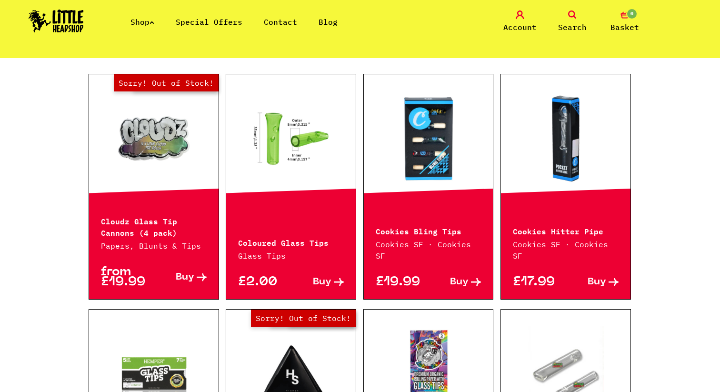
scroll to position [224, 0]
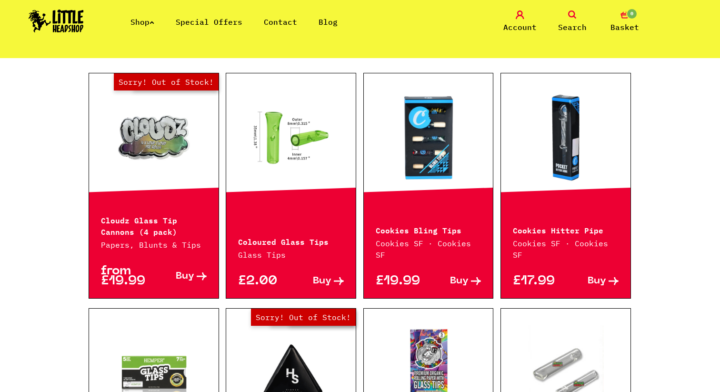
click at [416, 144] on link at bounding box center [428, 137] width 129 height 95
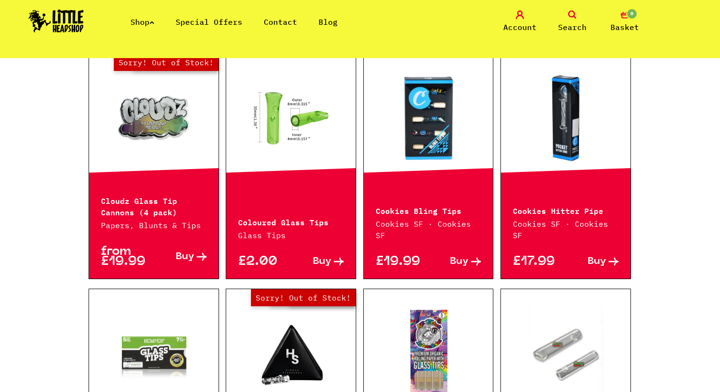
scroll to position [247, 0]
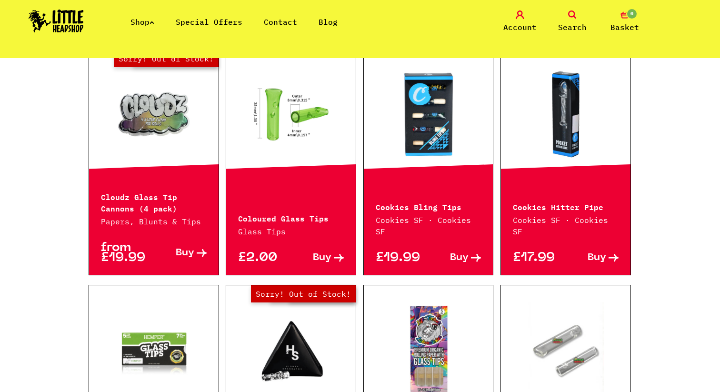
click at [285, 139] on link at bounding box center [290, 114] width 129 height 95
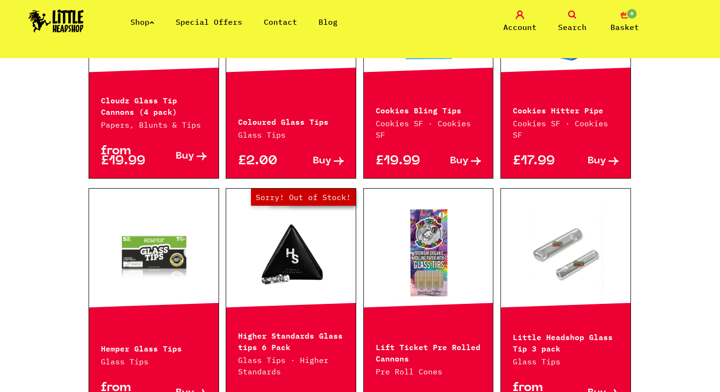
scroll to position [577, 0]
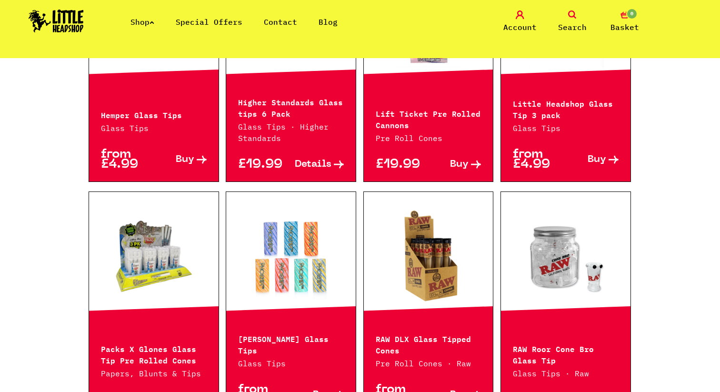
click at [214, 14] on div "Shop Special Offers Contact Blog Account Search 0 Basket" at bounding box center [360, 21] width 720 height 43
click at [217, 22] on link "Special Offers" at bounding box center [209, 22] width 67 height 10
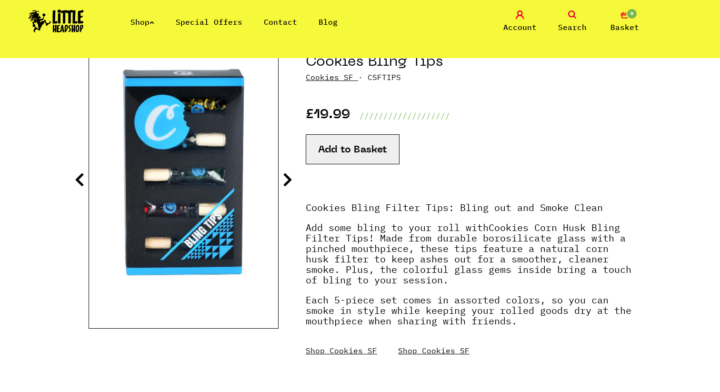
scroll to position [123, 0]
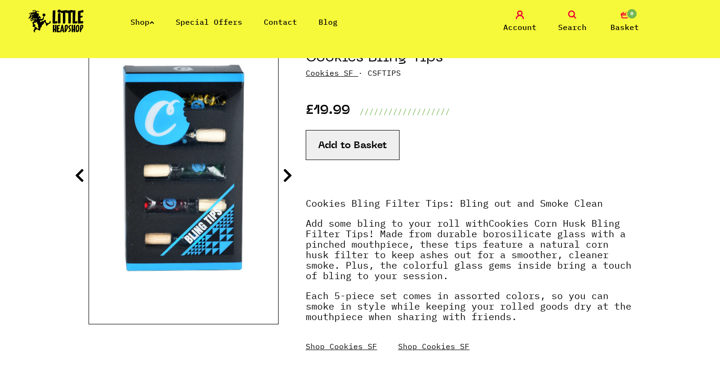
click at [283, 173] on icon at bounding box center [288, 175] width 10 height 15
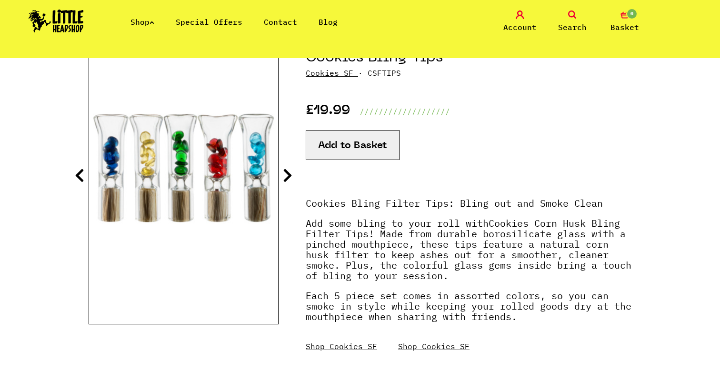
click at [283, 173] on icon at bounding box center [288, 175] width 10 height 15
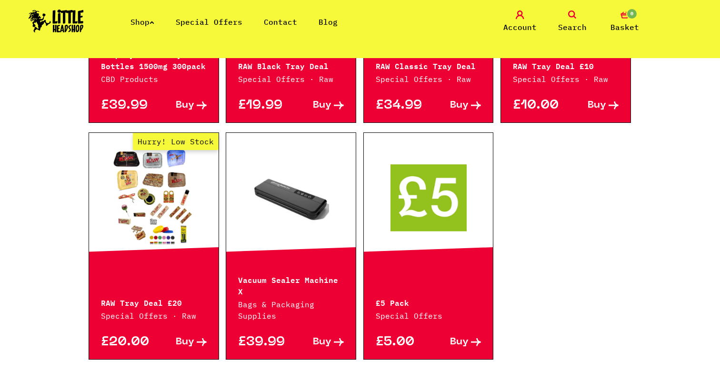
scroll to position [559, 0]
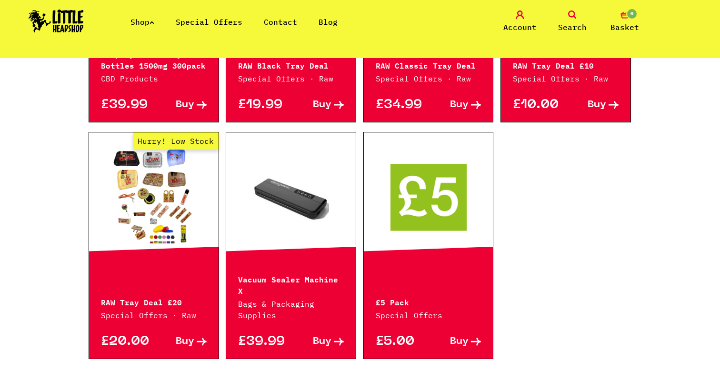
click at [146, 20] on link "Shop" at bounding box center [142, 22] width 24 height 10
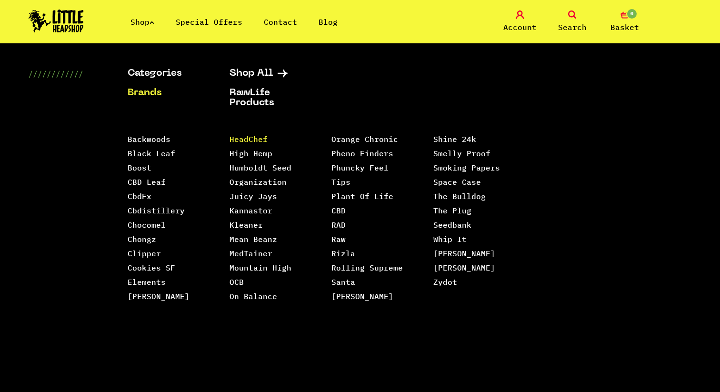
click at [254, 138] on link "HeadChef" at bounding box center [248, 139] width 38 height 10
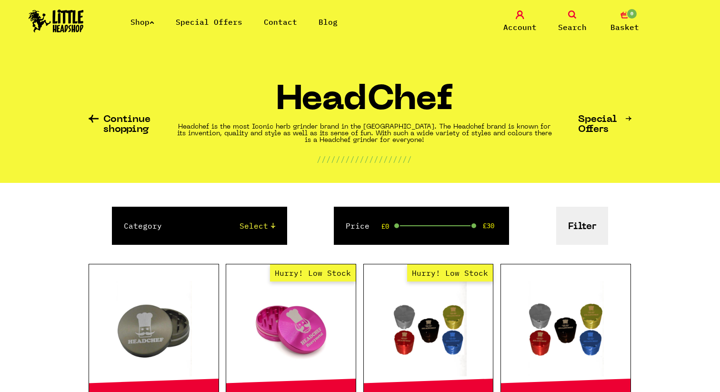
click at [150, 20] on link "Shop" at bounding box center [142, 22] width 24 height 10
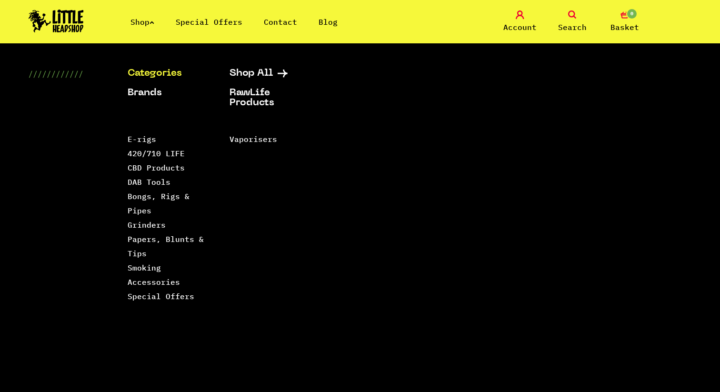
click at [214, 26] on link "Special Offers" at bounding box center [209, 22] width 67 height 10
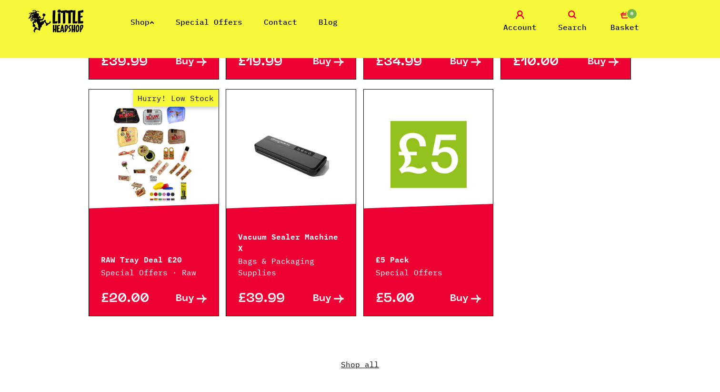
scroll to position [603, 0]
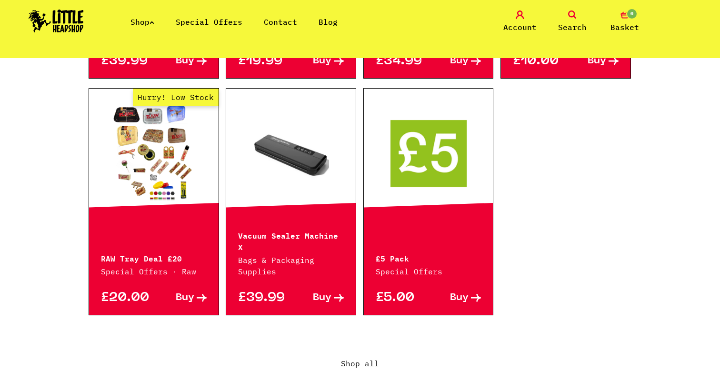
click at [148, 21] on link "Shop" at bounding box center [142, 22] width 24 height 10
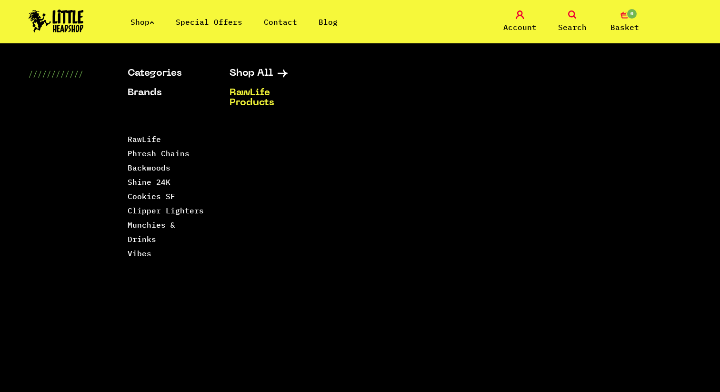
click at [263, 93] on link "RawLife Products" at bounding box center [268, 98] width 78 height 20
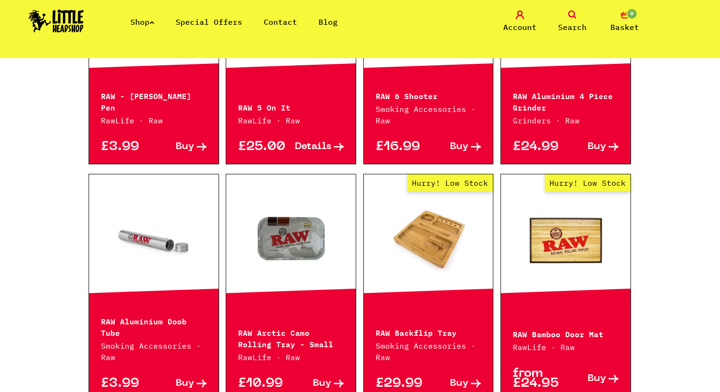
scroll to position [337, 0]
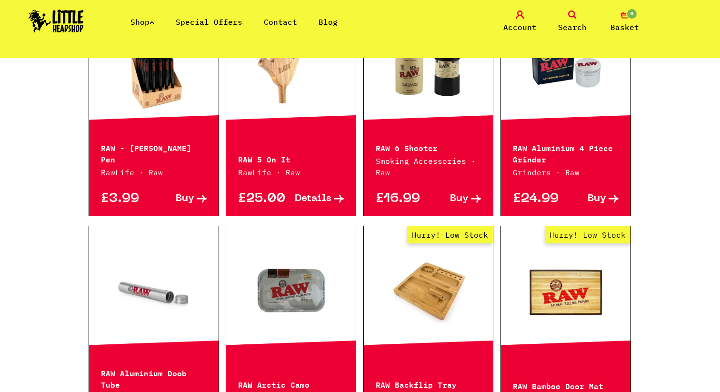
click at [583, 30] on span "Search" at bounding box center [572, 26] width 29 height 11
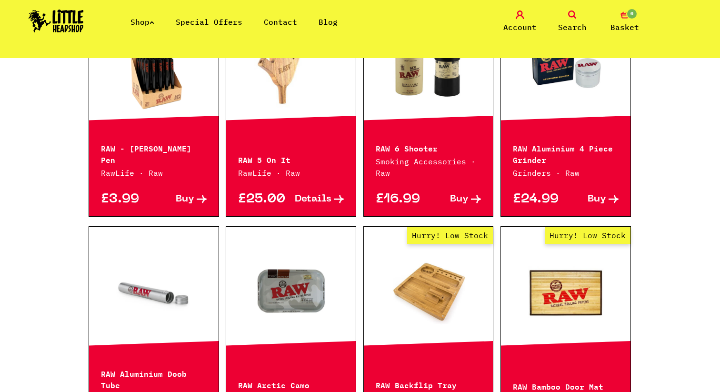
click at [582, 29] on span "Search" at bounding box center [572, 26] width 29 height 11
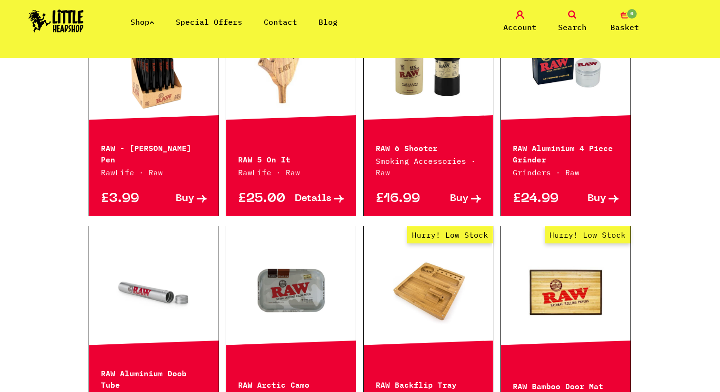
click at [574, 13] on icon at bounding box center [572, 14] width 9 height 9
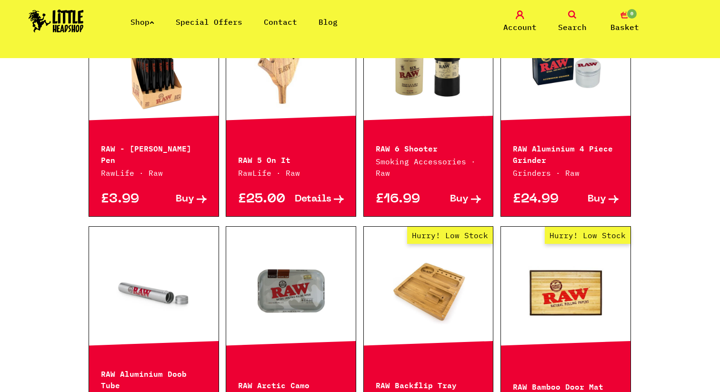
click at [572, 26] on span "Search" at bounding box center [572, 26] width 29 height 11
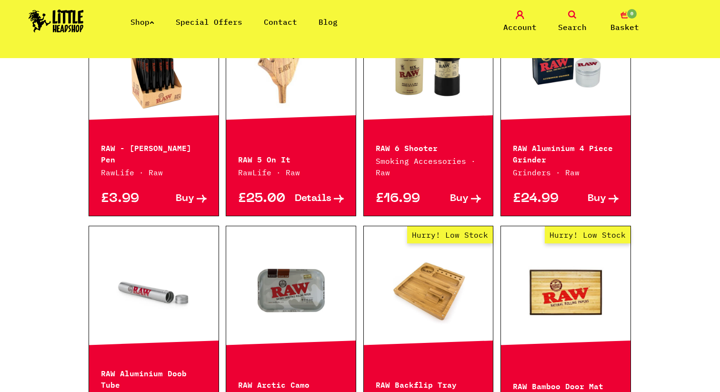
click at [142, 21] on link "Shop" at bounding box center [142, 22] width 24 height 10
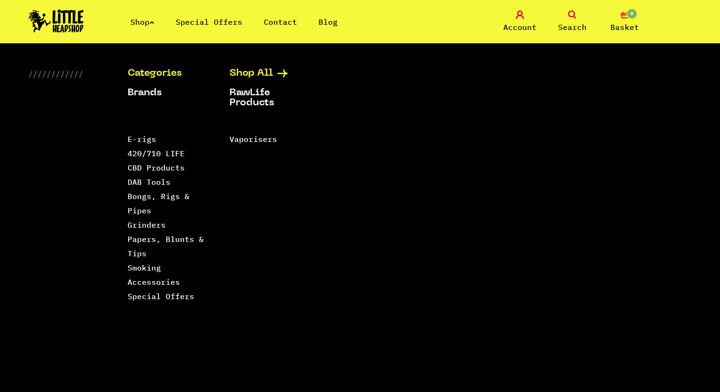
click at [253, 72] on link "Shop All" at bounding box center [268, 74] width 78 height 10
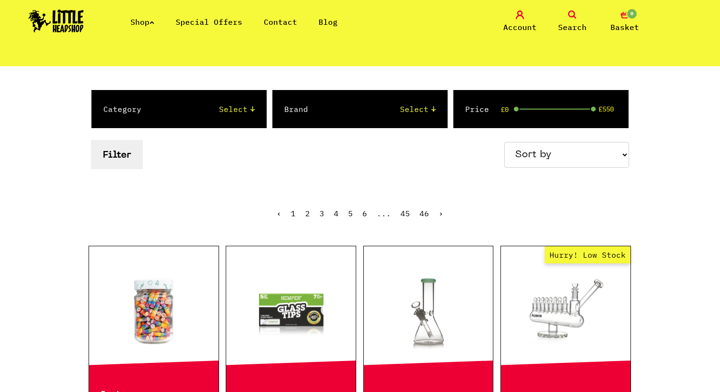
scroll to position [93, 0]
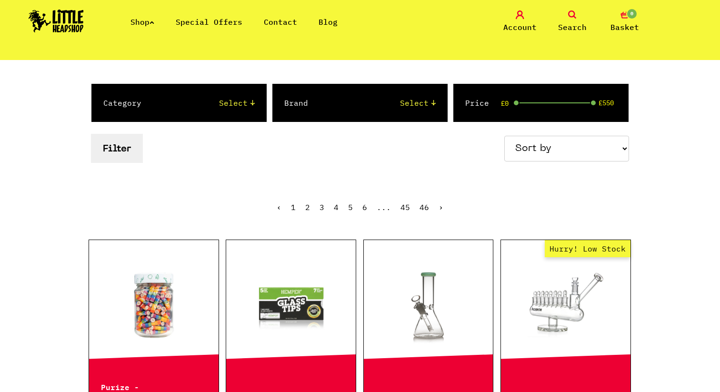
click at [359, 104] on select "Select Amsterdam Glass Backwoods Basil Bush Black Leaf Blue Moon Hemp Boost Bud…" at bounding box center [381, 102] width 108 height 11
select select "3"
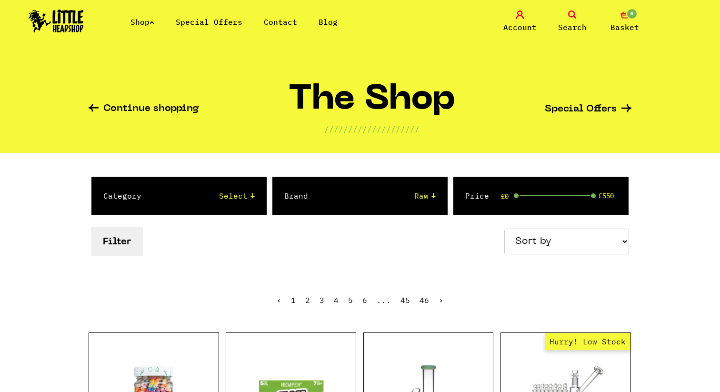
scroll to position [0, 0]
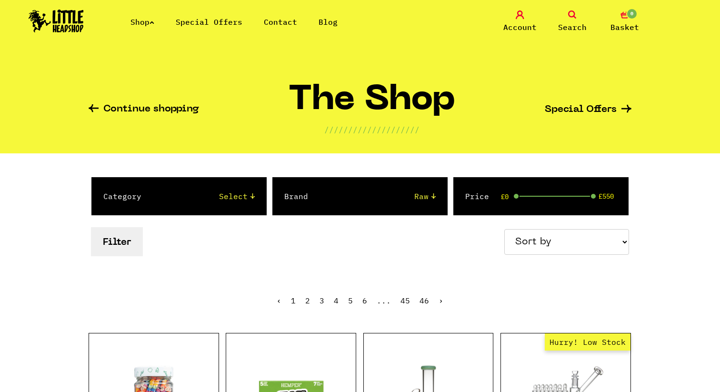
click at [421, 199] on select "Select Amsterdam Glass Backwoods Basil Bush Black Leaf Blue Moon Hemp Boost Bud…" at bounding box center [381, 195] width 108 height 11
click at [236, 200] on select "Select 2 Piece 3 Piece 4 Piece 420/710 LIFE Acrylic Bongs Ashtrays Backwoods Ba…" at bounding box center [207, 195] width 94 height 11
select select "1"
drag, startPoint x: 513, startPoint y: 196, endPoint x: 508, endPoint y: 199, distance: 5.4
click at [508, 199] on div "Price £0 £549" at bounding box center [540, 196] width 175 height 38
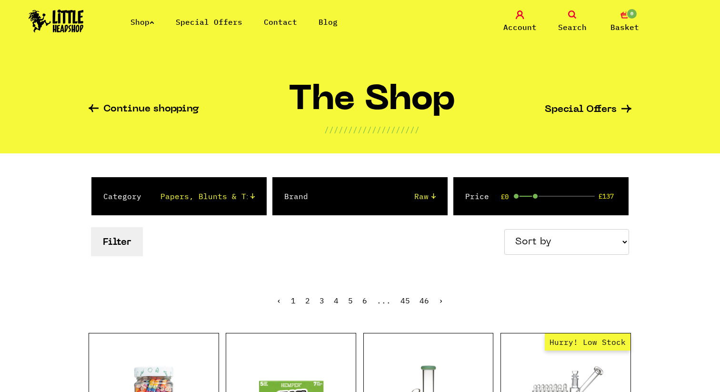
drag, startPoint x: 592, startPoint y: 197, endPoint x: 531, endPoint y: 197, distance: 60.9
click at [532, 197] on span at bounding box center [535, 196] width 7 height 7
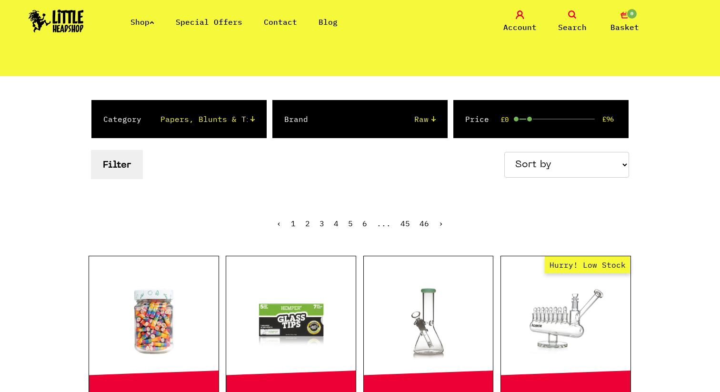
scroll to position [89, 0]
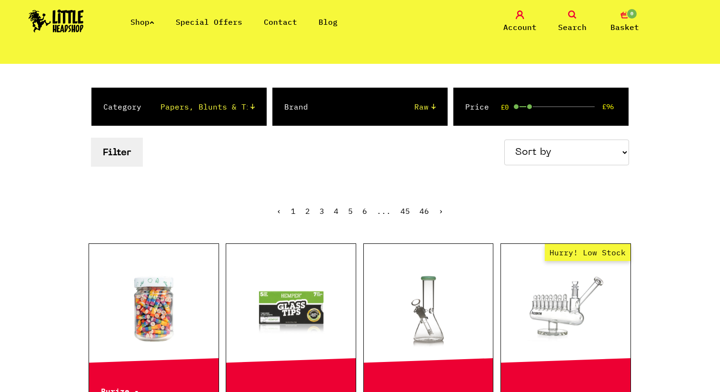
click at [141, 20] on link "Shop" at bounding box center [142, 22] width 24 height 10
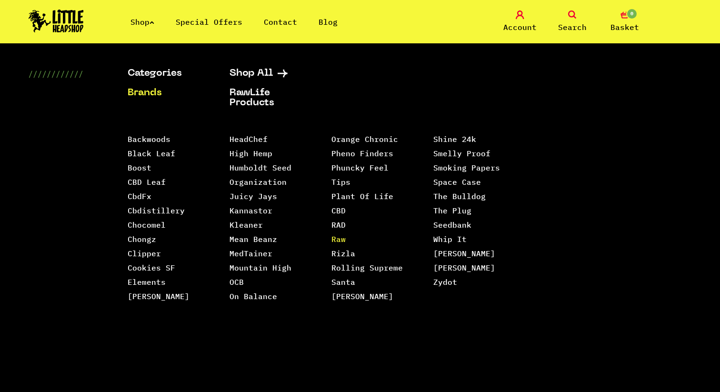
click at [341, 234] on link "Raw" at bounding box center [338, 239] width 14 height 10
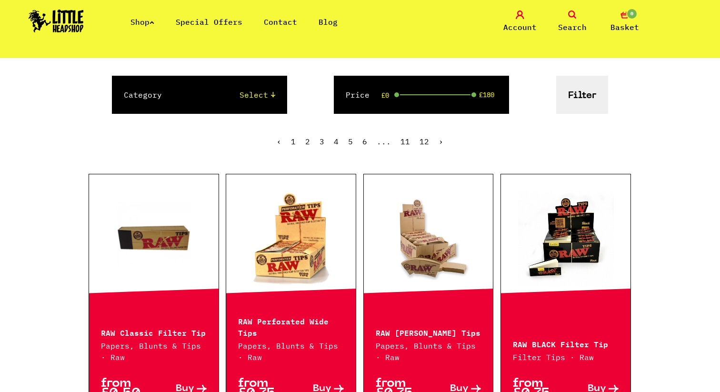
scroll to position [150, 0]
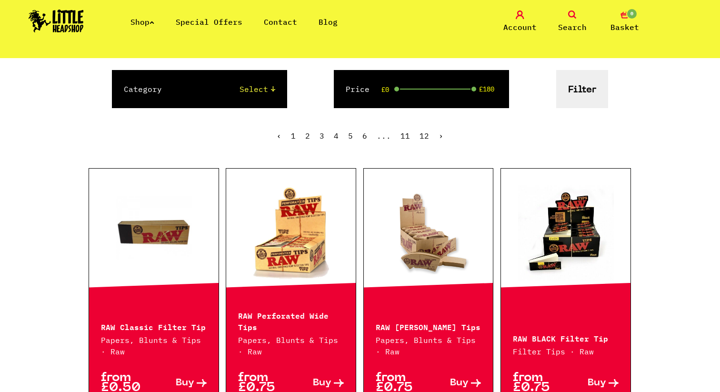
click at [266, 93] on select "Select Papers, Blunts & Tips 420/710 LIFE Smoking Accessories Trays And Boxes G…" at bounding box center [228, 88] width 94 height 11
select select "1"
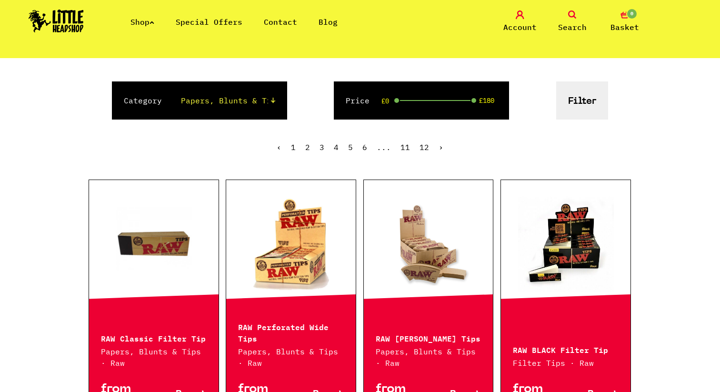
scroll to position [106, 0]
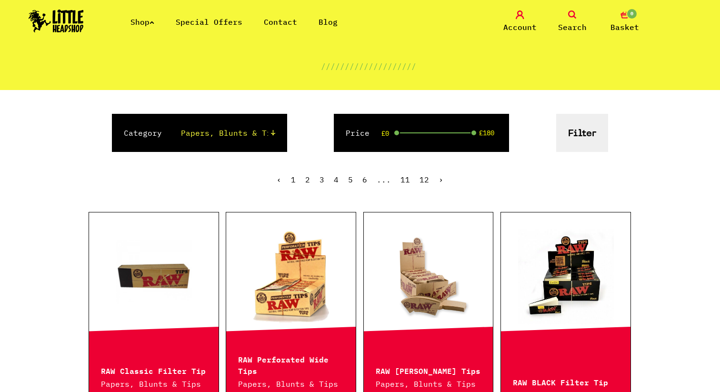
click at [569, 139] on button "Filter" at bounding box center [582, 133] width 52 height 38
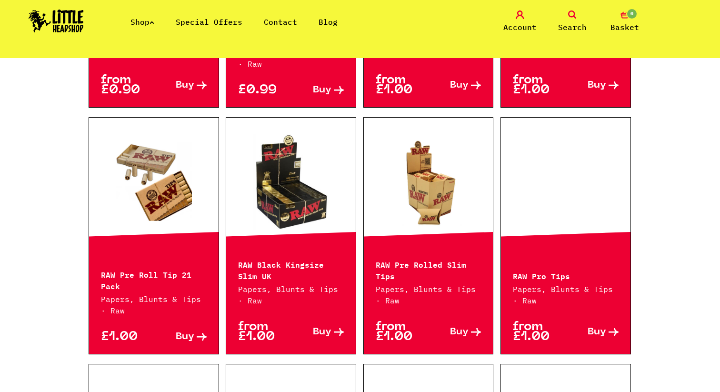
scroll to position [678, 0]
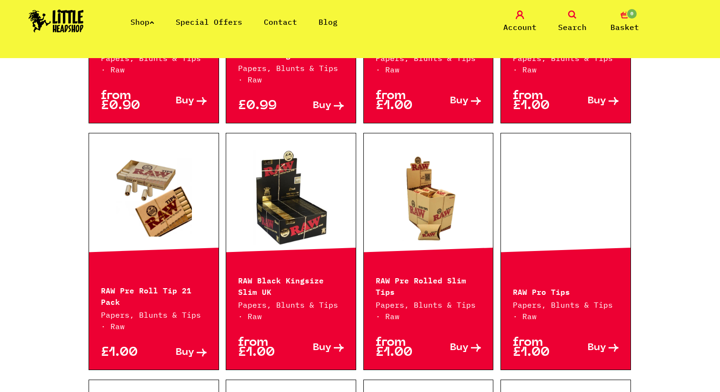
click at [290, 254] on div at bounding box center [290, 197] width 129 height 128
click at [292, 228] on link at bounding box center [290, 197] width 129 height 95
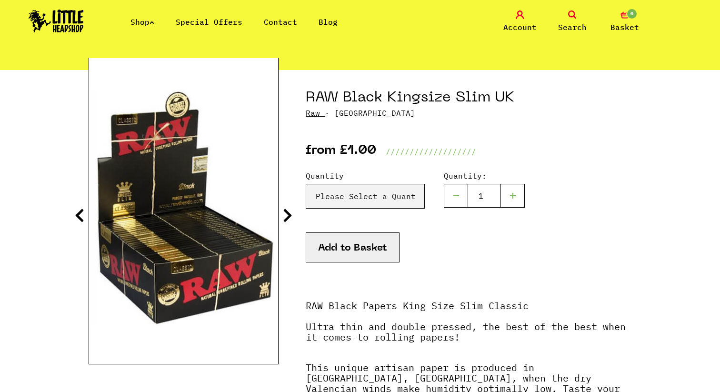
scroll to position [87, 0]
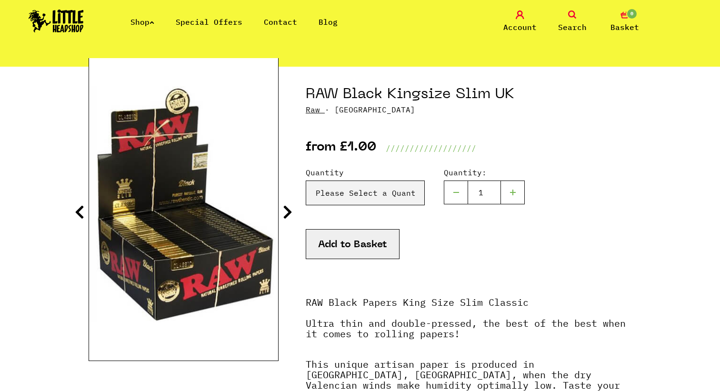
click at [508, 192] on div at bounding box center [513, 192] width 24 height 24
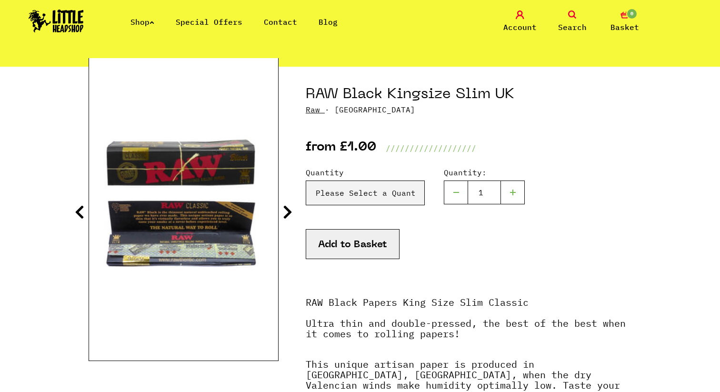
click at [512, 187] on div at bounding box center [513, 192] width 24 height 24
type input "3"
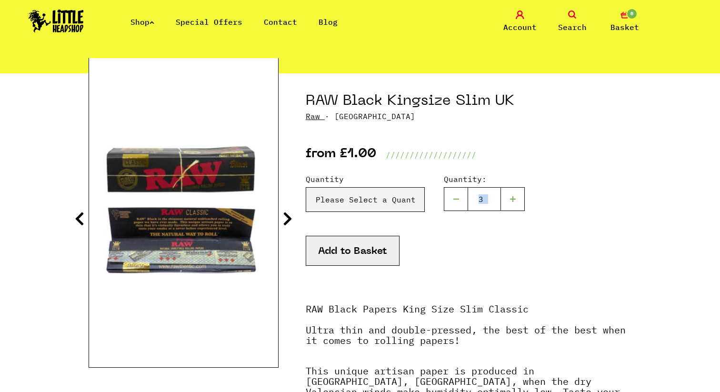
scroll to position [0, 0]
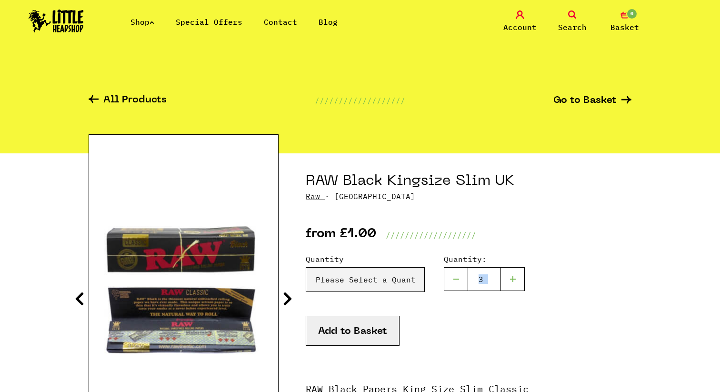
click at [189, 20] on link "Special Offers" at bounding box center [209, 22] width 67 height 10
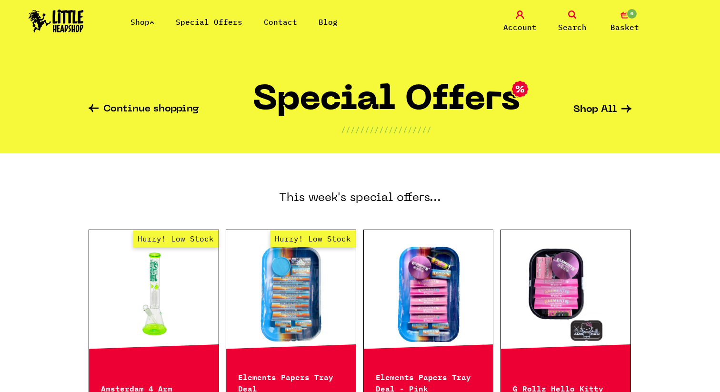
click at [148, 20] on link "Shop" at bounding box center [142, 22] width 24 height 10
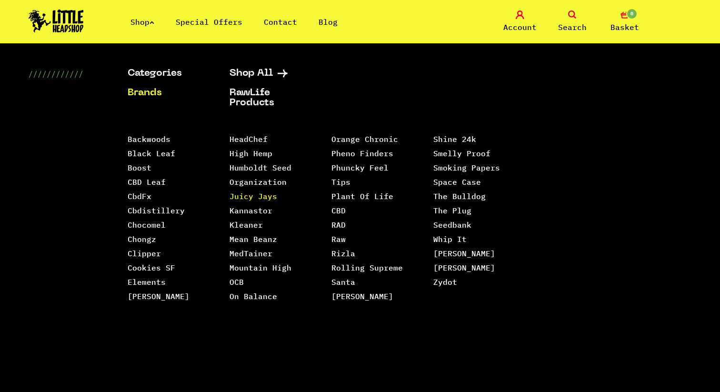
click at [264, 198] on link "Juicy Jays" at bounding box center [253, 196] width 48 height 10
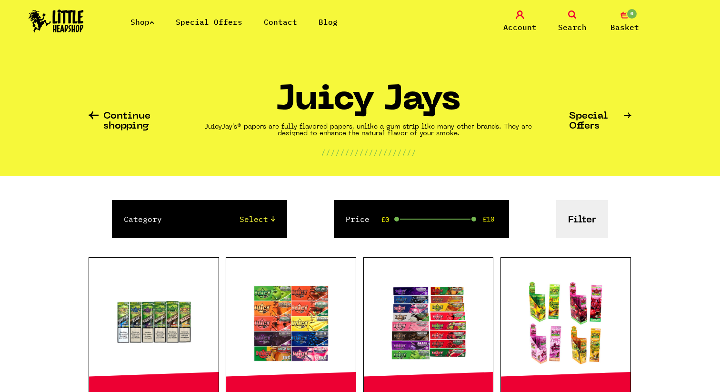
click at [153, 22] on icon at bounding box center [151, 22] width 5 height 4
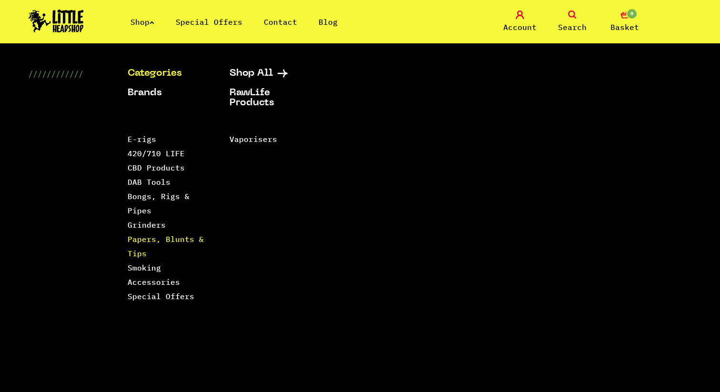
click at [135, 253] on link "Papers, Blunts & Tips" at bounding box center [166, 246] width 76 height 24
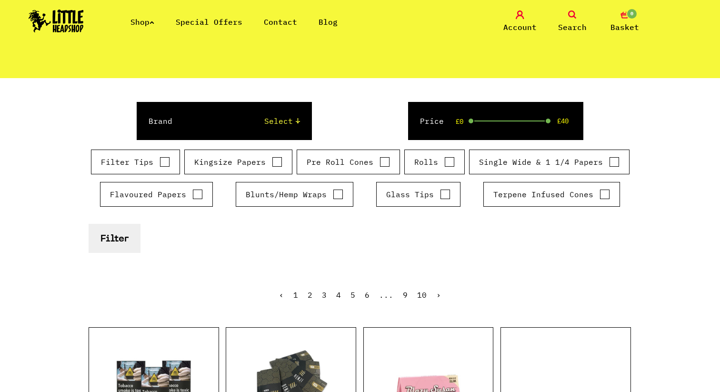
scroll to position [116, 0]
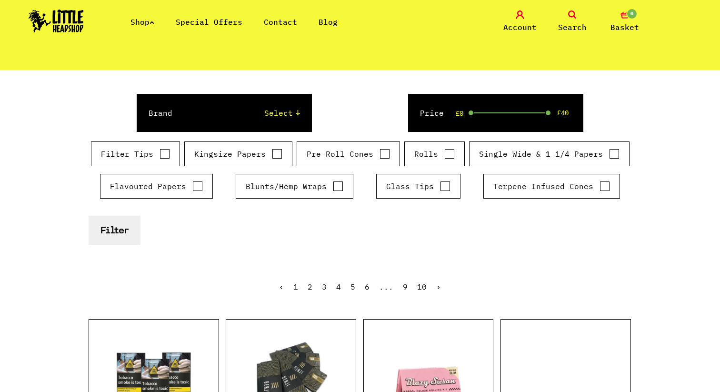
click at [441, 187] on input "Glass Tips" at bounding box center [445, 186] width 10 height 10
checkbox input "true"
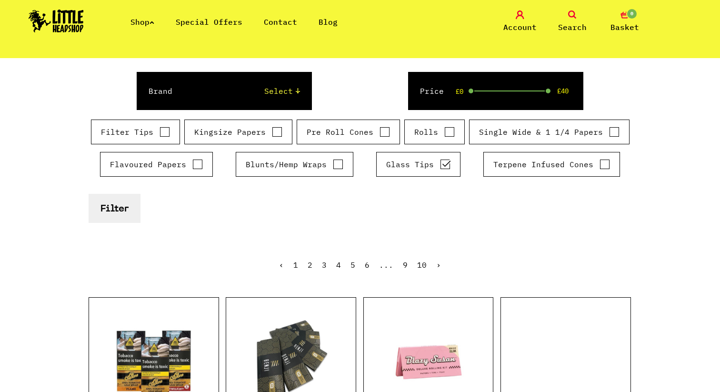
click at [117, 210] on button "Filter" at bounding box center [115, 208] width 52 height 29
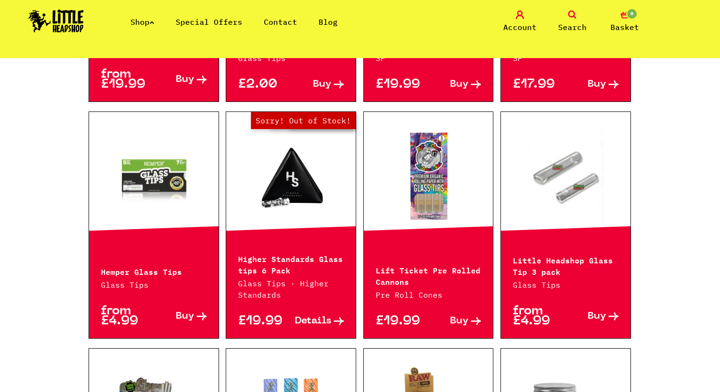
scroll to position [513, 0]
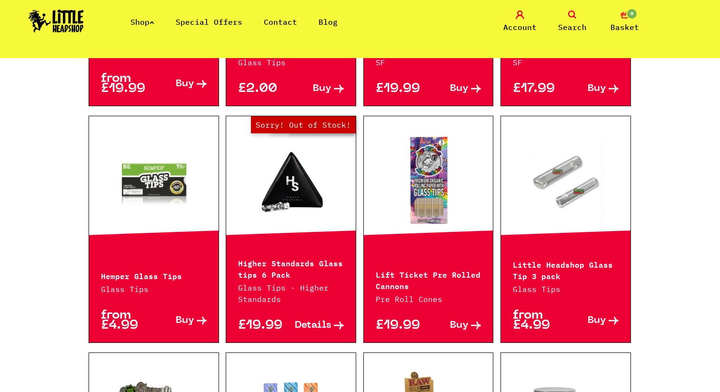
click at [295, 181] on link "Out of Stock Hurry! Low Stock Sorry! Out of Stock!" at bounding box center [290, 180] width 129 height 95
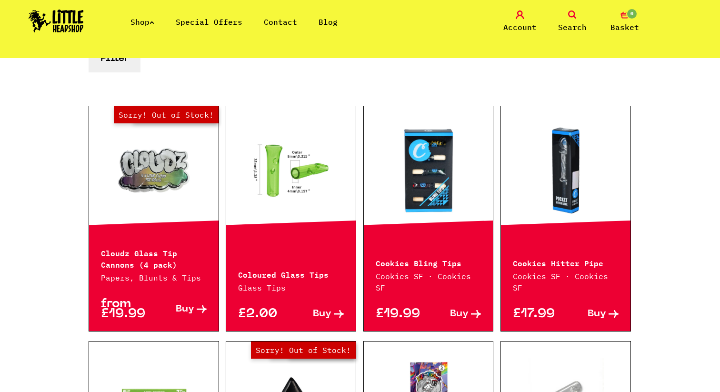
scroll to position [286, 0]
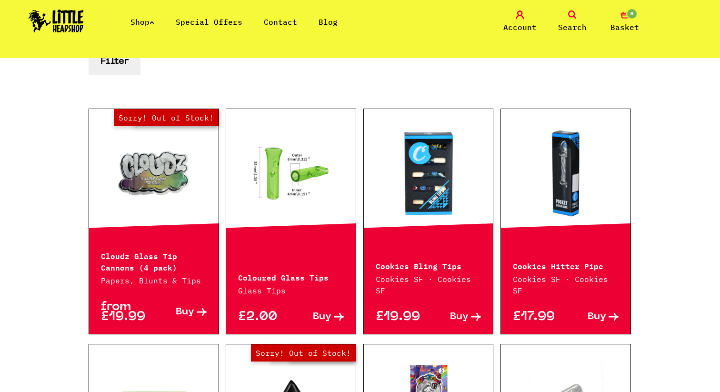
click at [572, 169] on link at bounding box center [565, 173] width 129 height 95
click at [168, 171] on link "Hurry! Low Stock Sorry! Out of Stock!" at bounding box center [153, 173] width 129 height 95
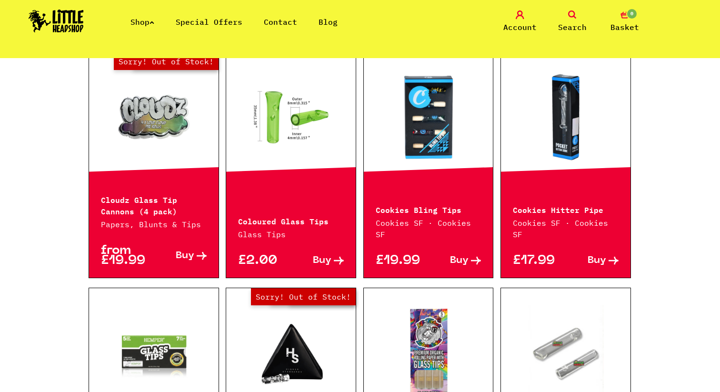
scroll to position [344, 0]
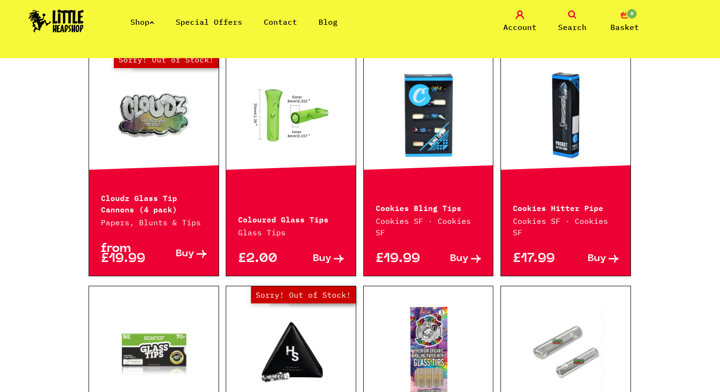
click at [275, 125] on link at bounding box center [290, 115] width 129 height 95
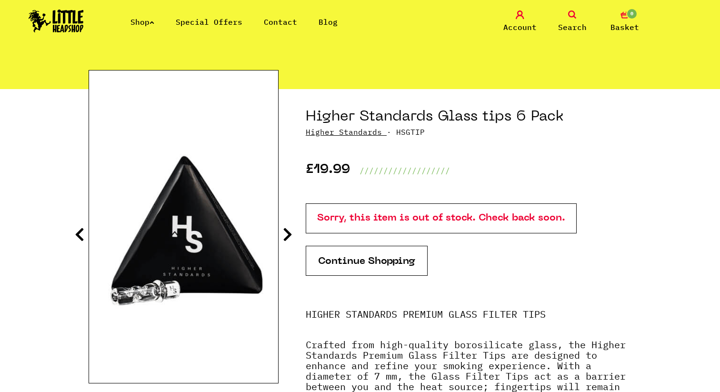
scroll to position [65, 0]
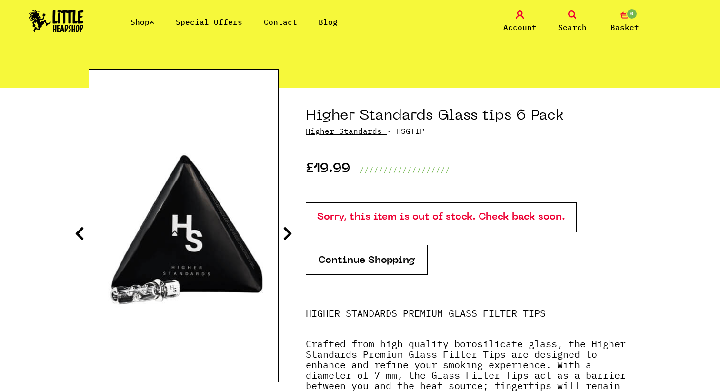
click at [286, 221] on section "Higher Standards Glass tips 6 Pack Higher Standards · HSGTIP £19.99 ///////////…" at bounding box center [360, 338] width 543 height 500
click at [285, 233] on icon at bounding box center [288, 233] width 10 height 15
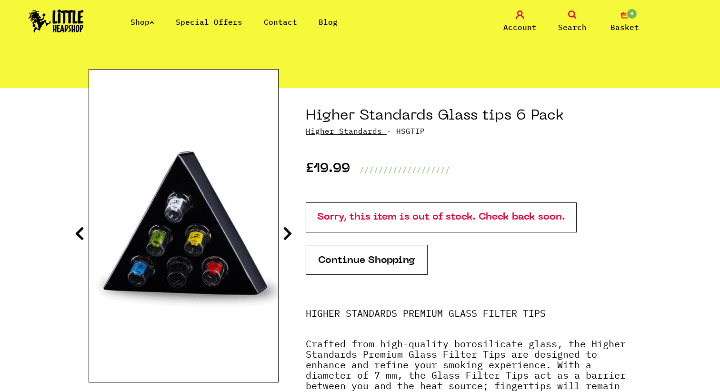
click at [285, 233] on icon at bounding box center [288, 233] width 10 height 15
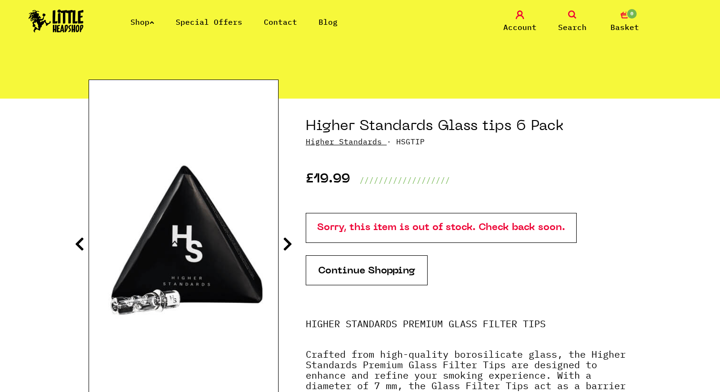
scroll to position [54, 0]
click at [293, 244] on section "Higher Standards Glass tips 6 Pack Higher Standards · HSGTIP £19.99 ///////////…" at bounding box center [360, 349] width 543 height 500
click at [289, 243] on icon at bounding box center [288, 244] width 10 height 15
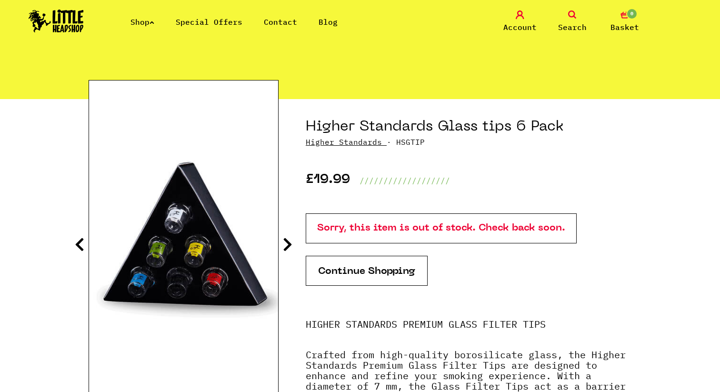
click at [288, 243] on icon at bounding box center [288, 244] width 10 height 15
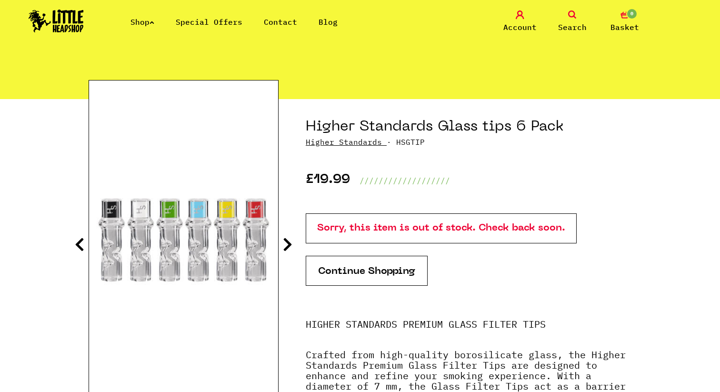
click at [288, 243] on icon at bounding box center [288, 244] width 10 height 15
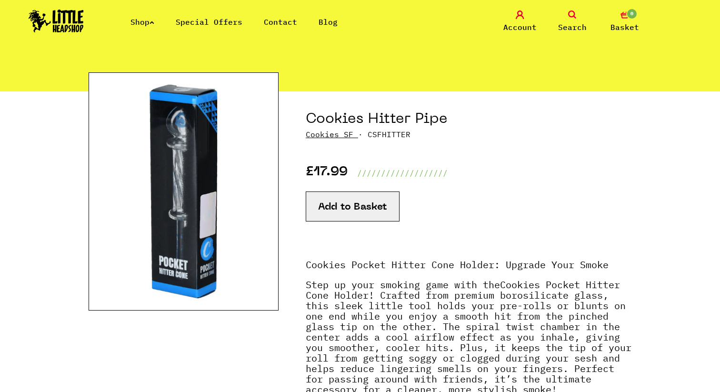
scroll to position [37, 0]
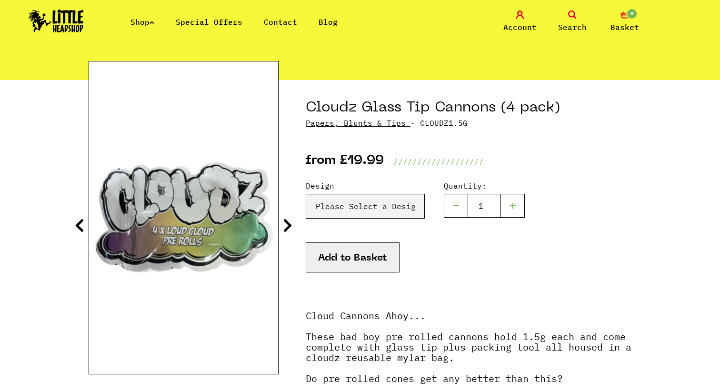
scroll to position [74, 0]
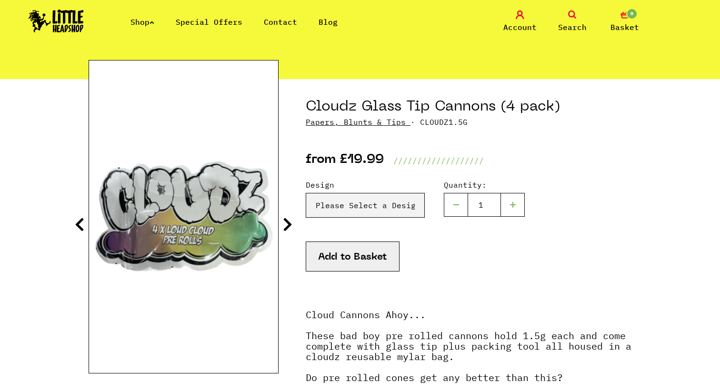
click at [288, 223] on icon at bounding box center [288, 224] width 10 height 15
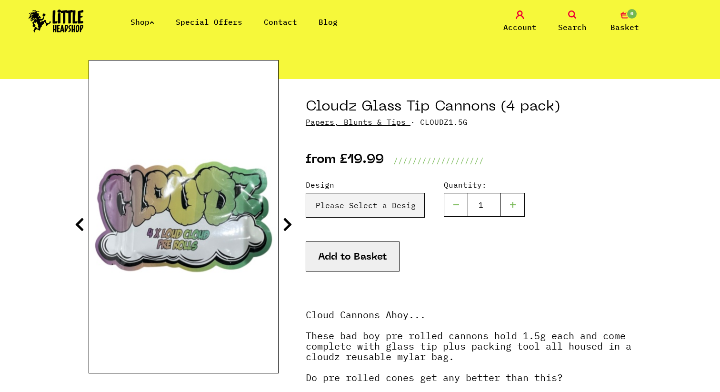
click at [288, 225] on icon at bounding box center [288, 224] width 10 height 15
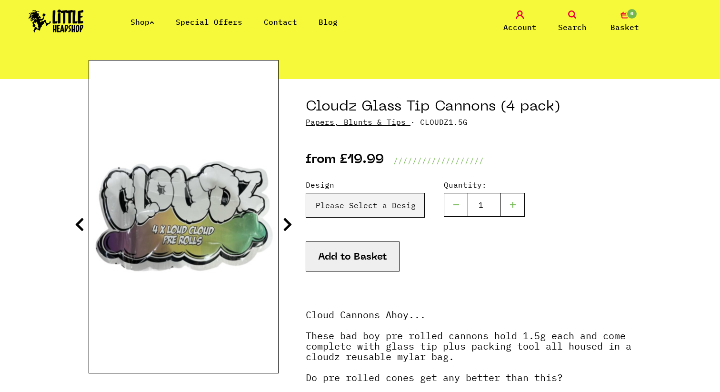
click at [288, 225] on icon at bounding box center [288, 224] width 10 height 15
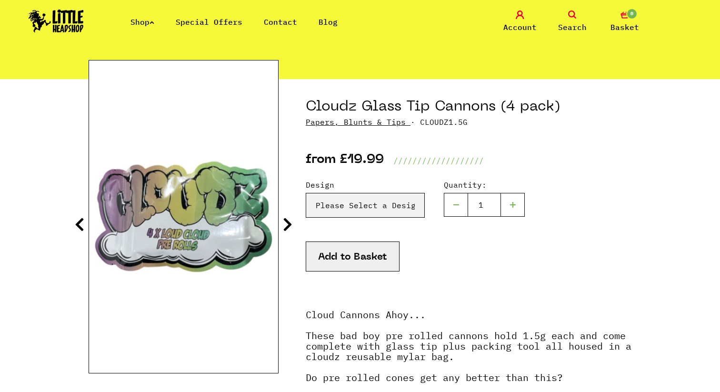
click at [288, 225] on icon at bounding box center [288, 224] width 10 height 15
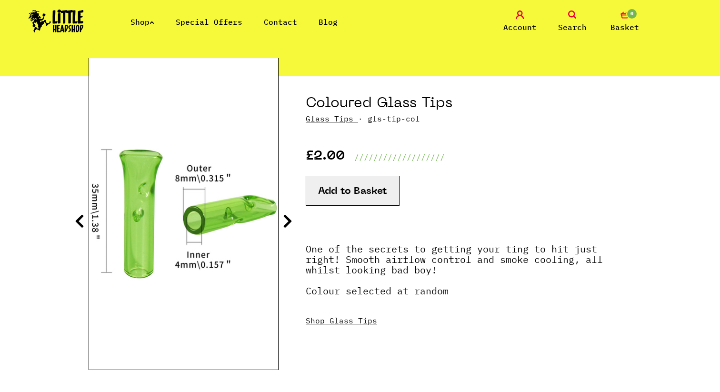
scroll to position [85, 0]
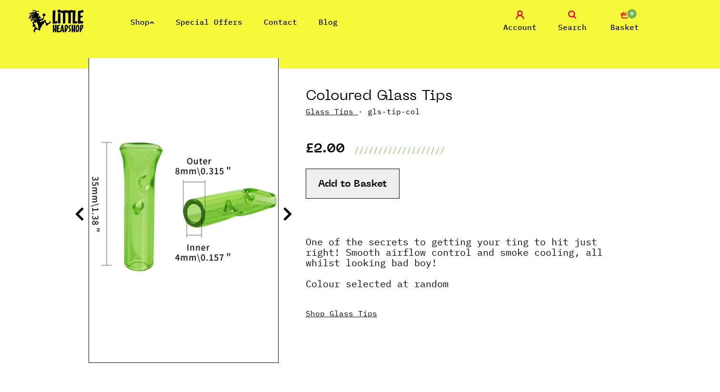
click at [287, 217] on icon at bounding box center [288, 213] width 10 height 15
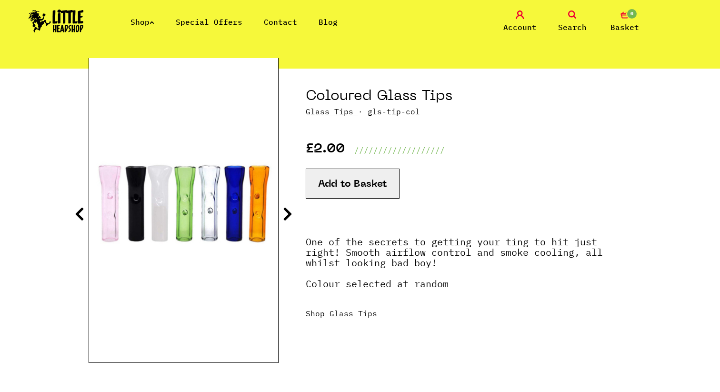
click at [287, 217] on icon at bounding box center [288, 213] width 10 height 15
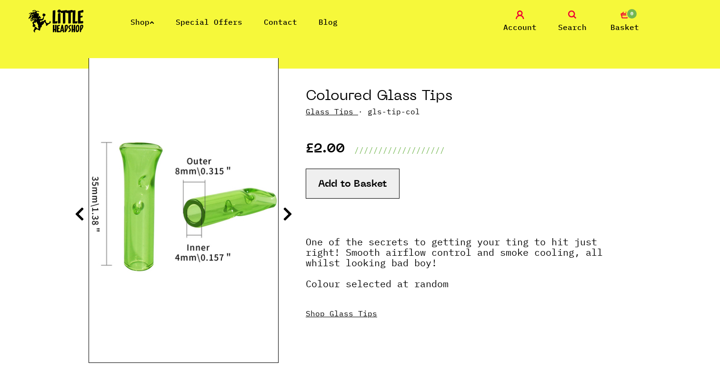
click at [287, 217] on icon at bounding box center [288, 213] width 10 height 15
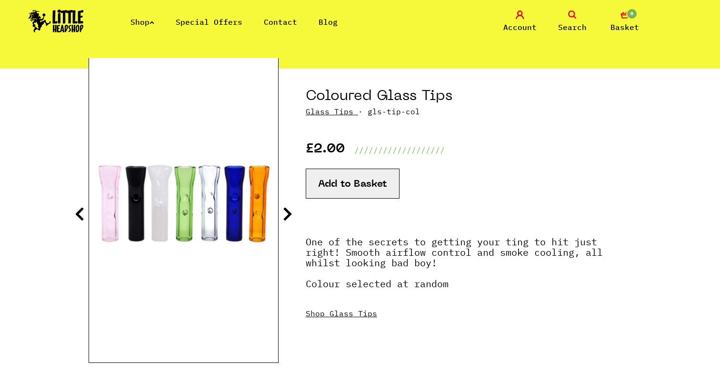
click at [287, 217] on icon at bounding box center [288, 213] width 10 height 15
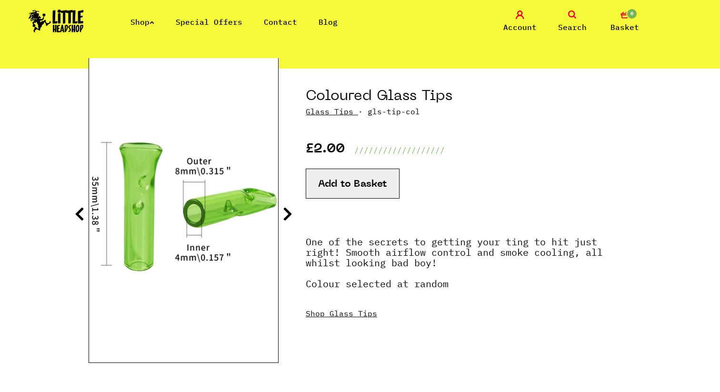
click at [287, 217] on icon at bounding box center [288, 213] width 10 height 15
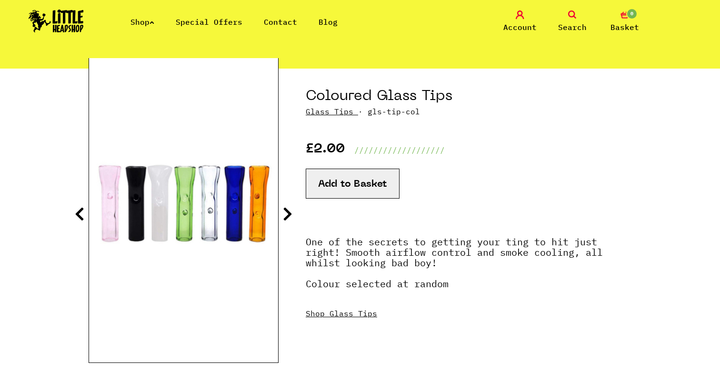
click at [287, 217] on icon at bounding box center [288, 213] width 10 height 15
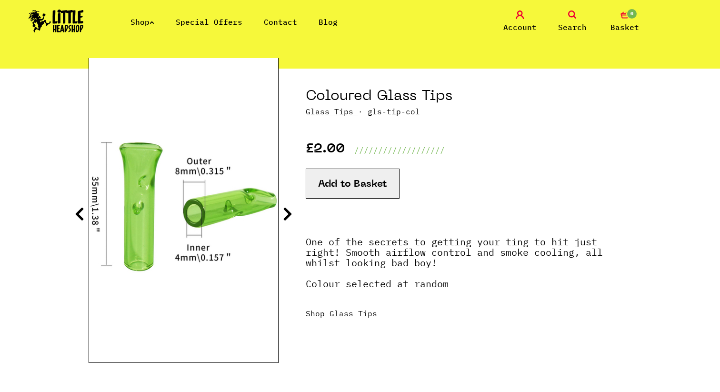
click at [287, 217] on icon at bounding box center [288, 213] width 10 height 15
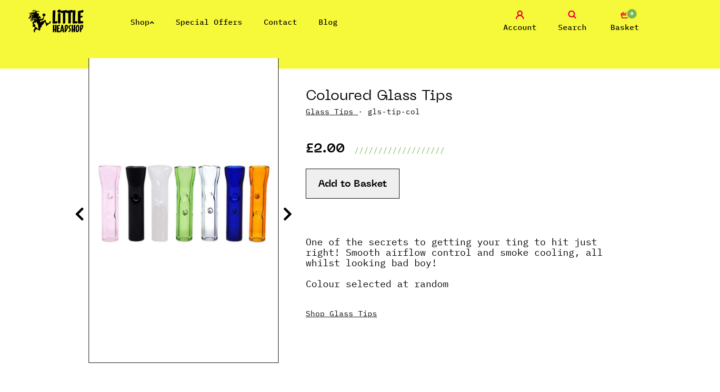
click at [287, 217] on icon at bounding box center [288, 213] width 10 height 15
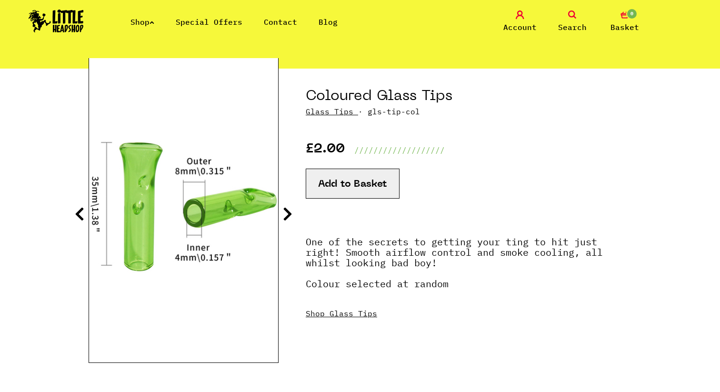
click at [144, 21] on link "Shop" at bounding box center [142, 22] width 24 height 10
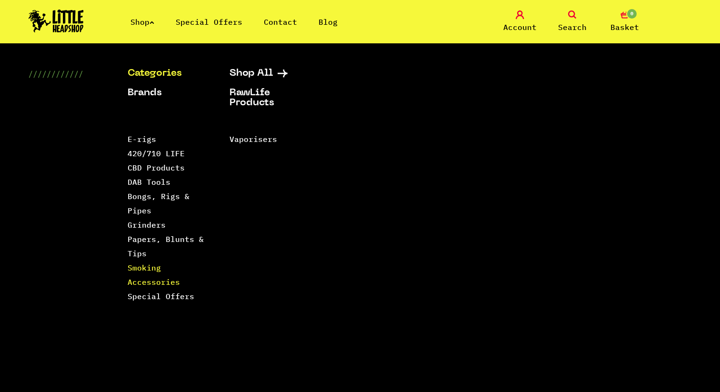
click at [142, 284] on link "Smoking Accessories" at bounding box center [154, 275] width 52 height 24
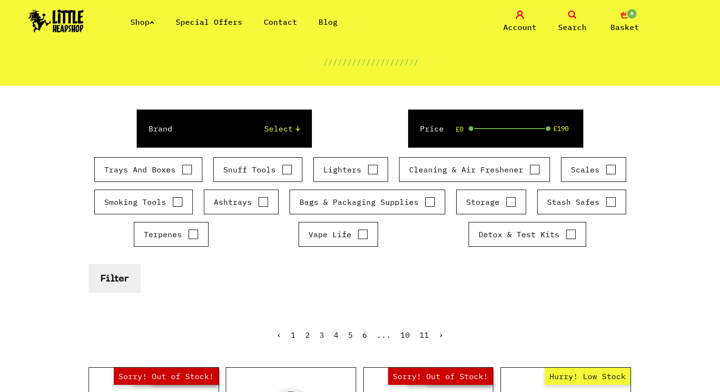
scroll to position [105, 0]
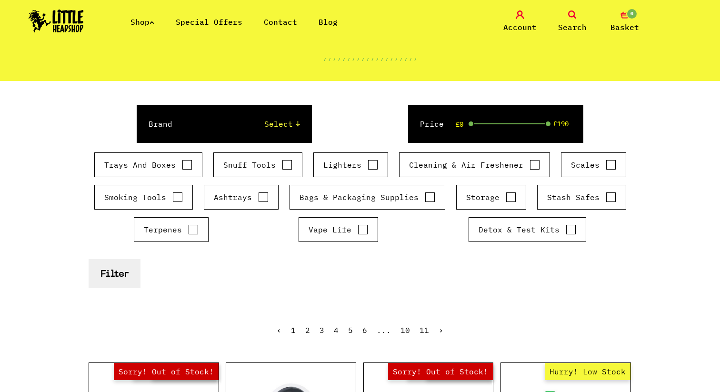
click at [507, 197] on input "Storage" at bounding box center [510, 197] width 10 height 10
checkbox input "true"
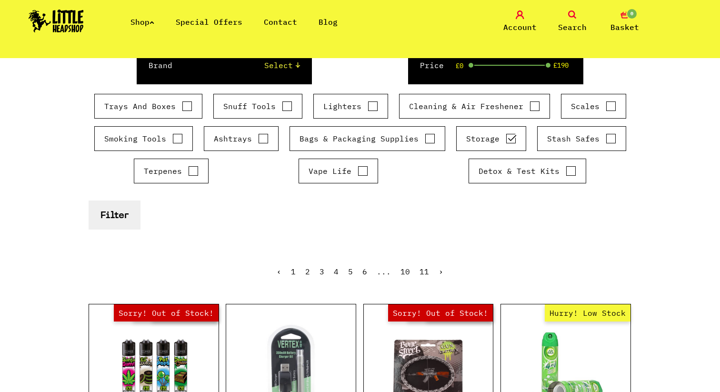
scroll to position [125, 0]
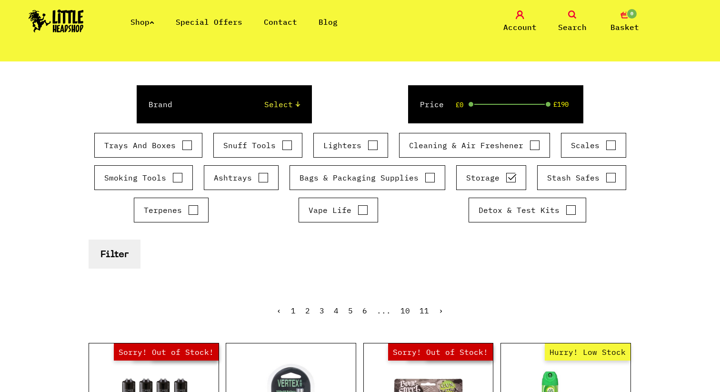
click at [114, 256] on button "Filter" at bounding box center [115, 253] width 52 height 29
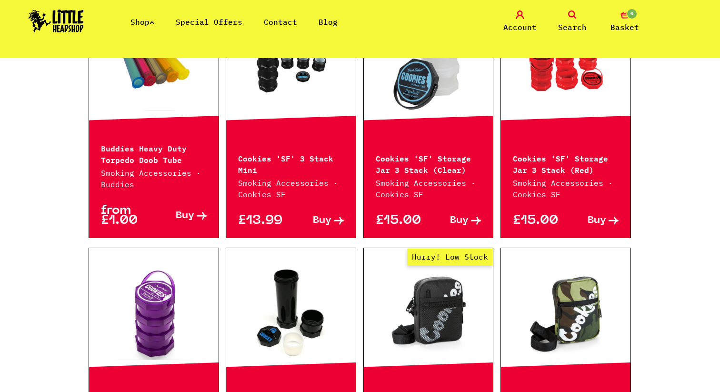
scroll to position [719, 0]
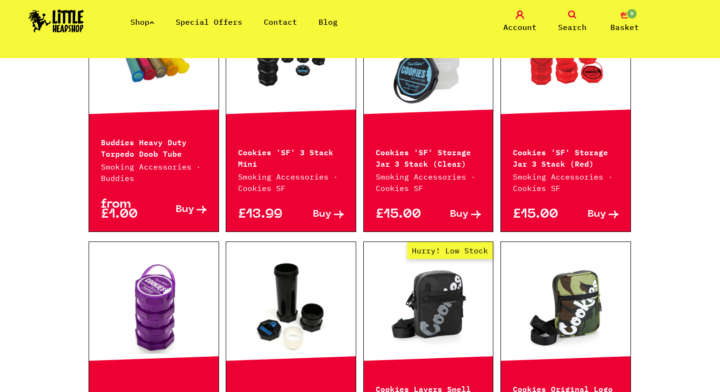
click at [155, 314] on link at bounding box center [153, 305] width 129 height 95
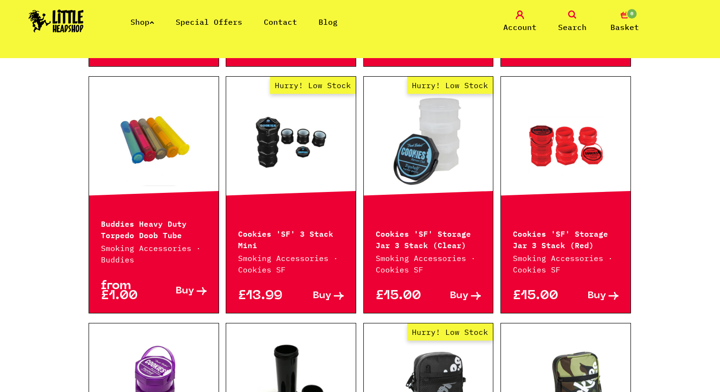
scroll to position [548, 0]
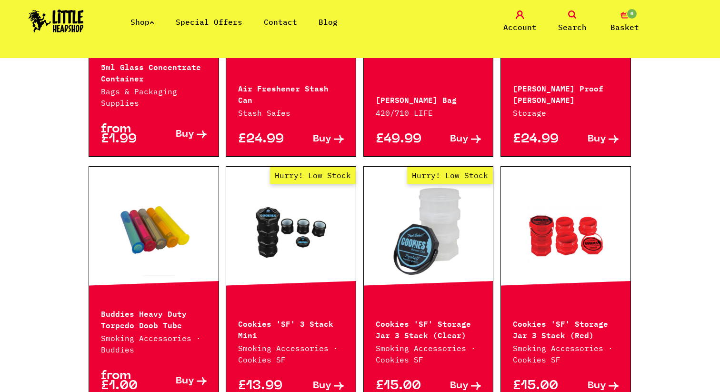
click at [552, 233] on link at bounding box center [565, 230] width 129 height 95
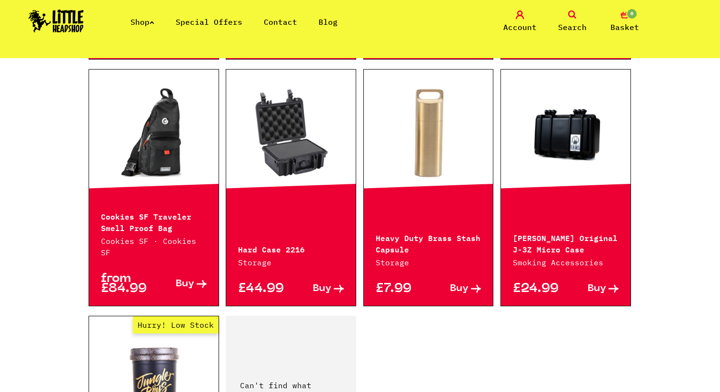
scroll to position [1372, 0]
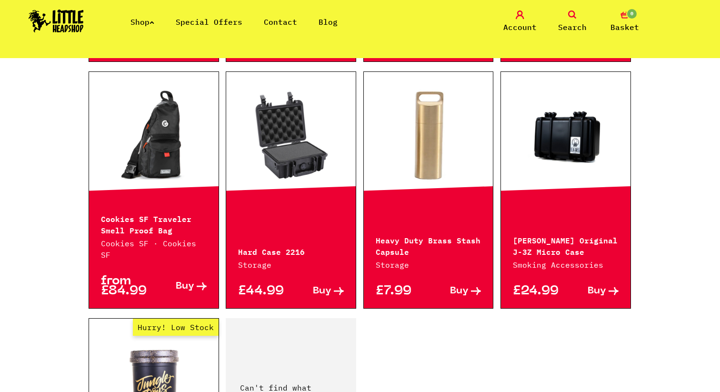
click at [427, 234] on p "Heavy Duty Brass Stash Capsule" at bounding box center [428, 245] width 106 height 23
click at [423, 234] on p "Heavy Duty Brass Stash Capsule" at bounding box center [428, 245] width 106 height 23
click at [417, 124] on link at bounding box center [428, 136] width 129 height 95
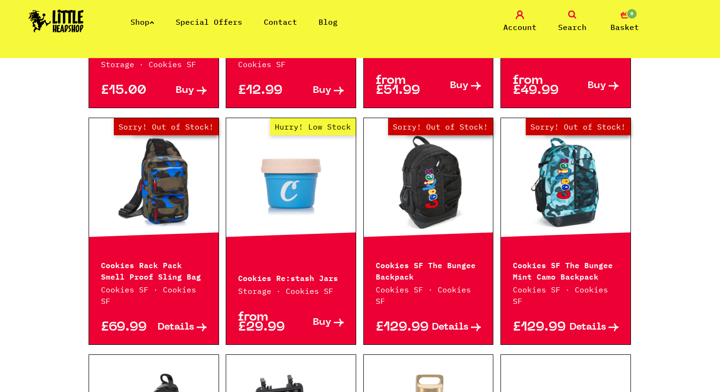
scroll to position [1088, 0]
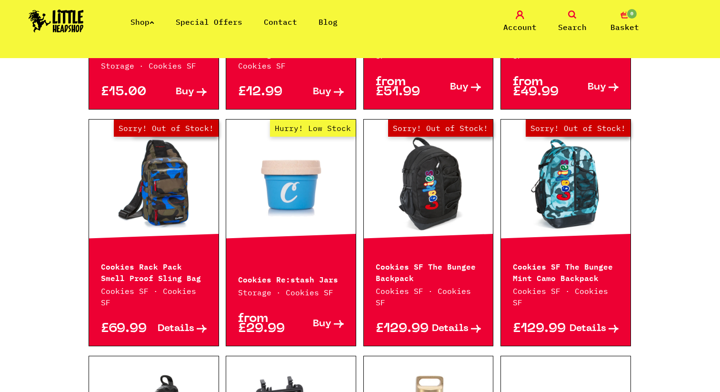
click at [290, 182] on link "Hurry! Low Stock" at bounding box center [290, 183] width 129 height 95
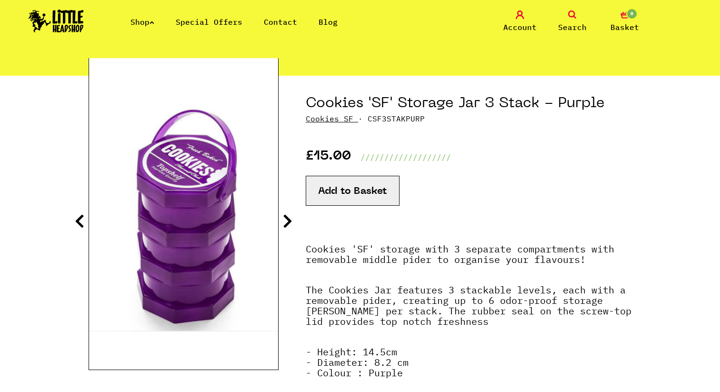
scroll to position [84, 0]
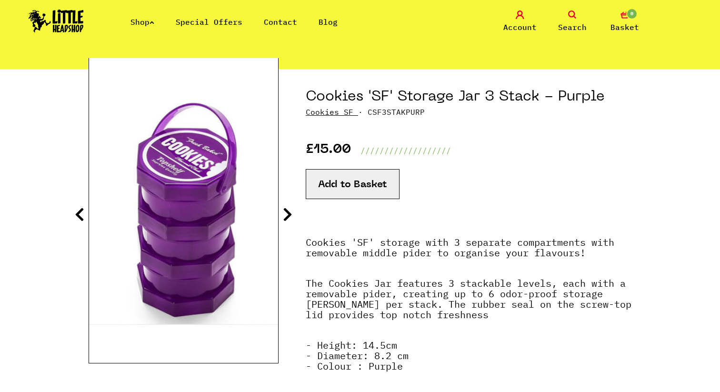
click at [287, 214] on icon at bounding box center [288, 214] width 10 height 15
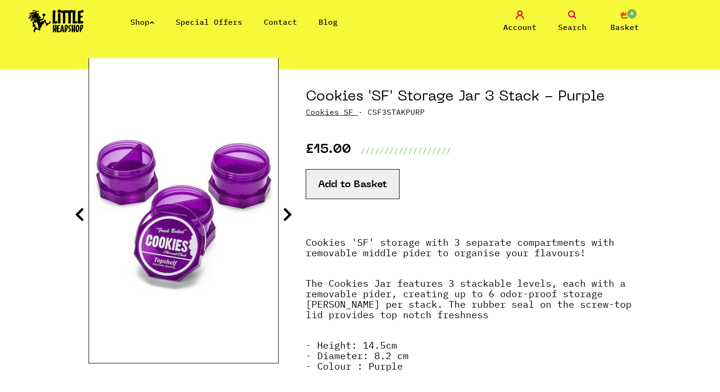
click at [287, 212] on icon at bounding box center [288, 214] width 10 height 15
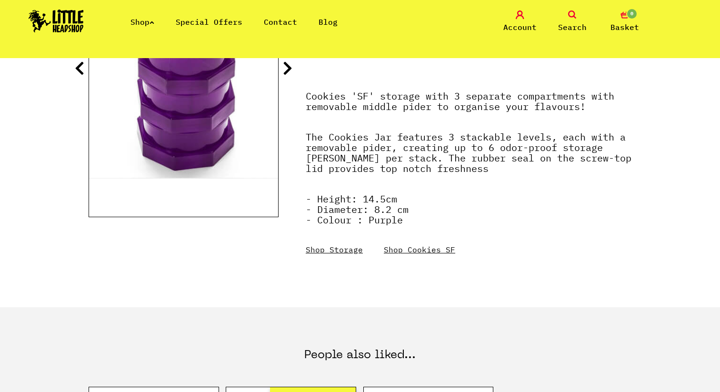
scroll to position [76, 0]
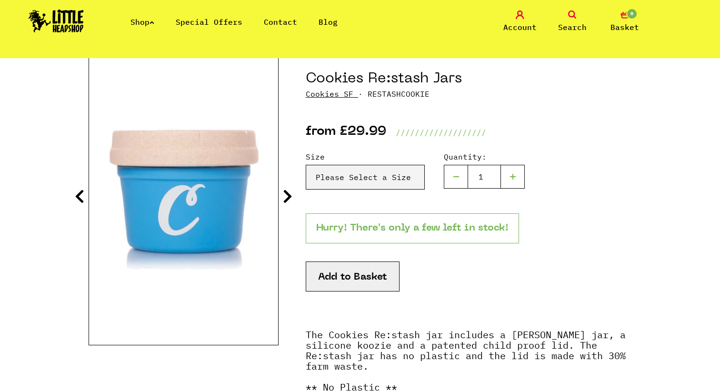
scroll to position [123, 0]
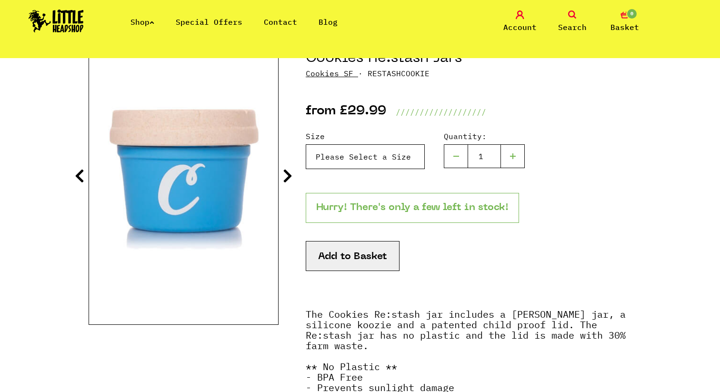
click at [391, 154] on select "Please Select a Size Cookies Re:stash Jars - 4oz - £29.99 (Out of Stock) Cookie…" at bounding box center [365, 156] width 119 height 25
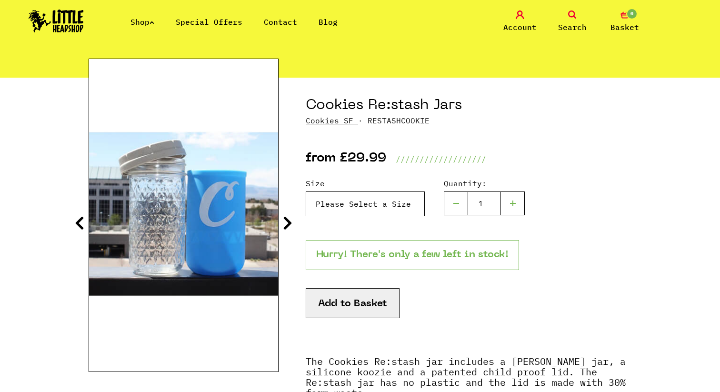
scroll to position [76, 0]
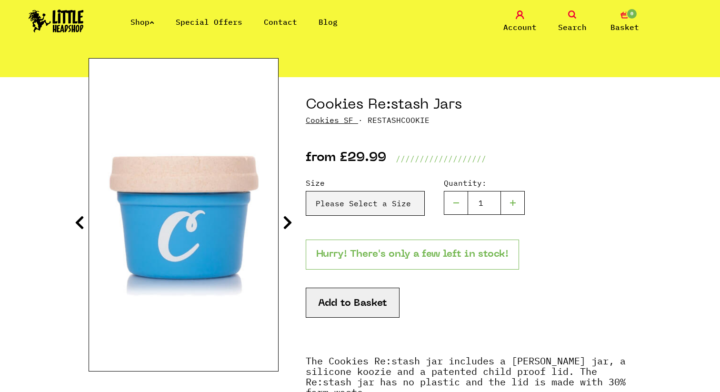
click at [287, 223] on icon at bounding box center [288, 222] width 10 height 15
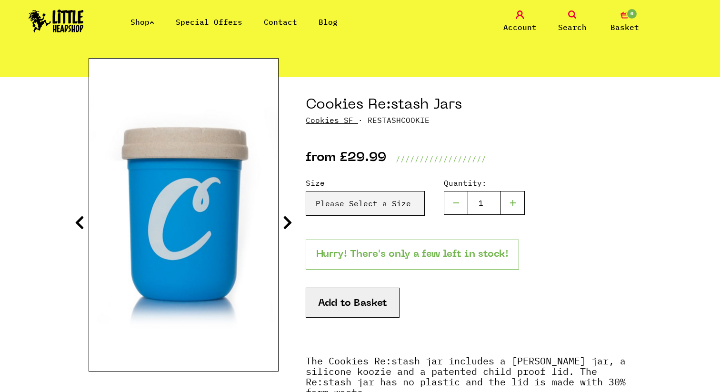
click at [287, 223] on icon at bounding box center [288, 222] width 10 height 15
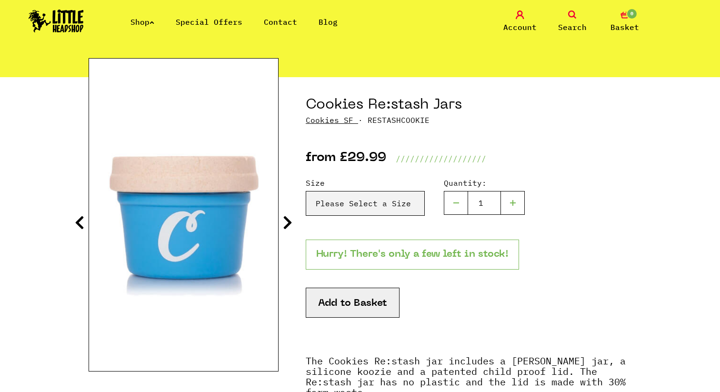
click at [286, 223] on icon at bounding box center [288, 222] width 10 height 15
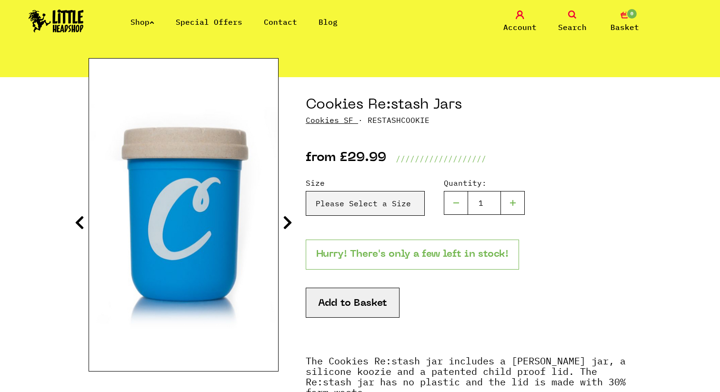
click at [286, 223] on icon at bounding box center [288, 222] width 10 height 15
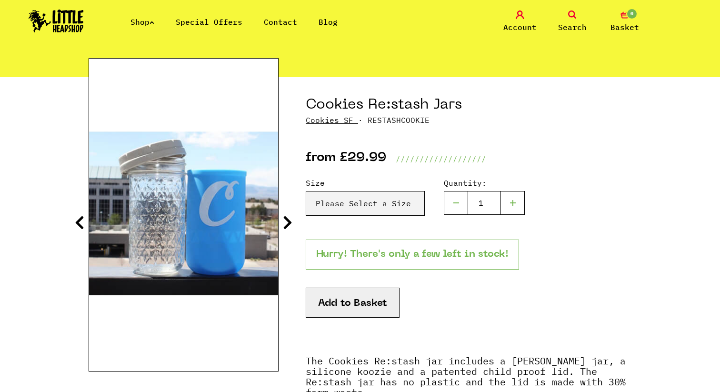
click at [286, 223] on icon at bounding box center [288, 222] width 10 height 15
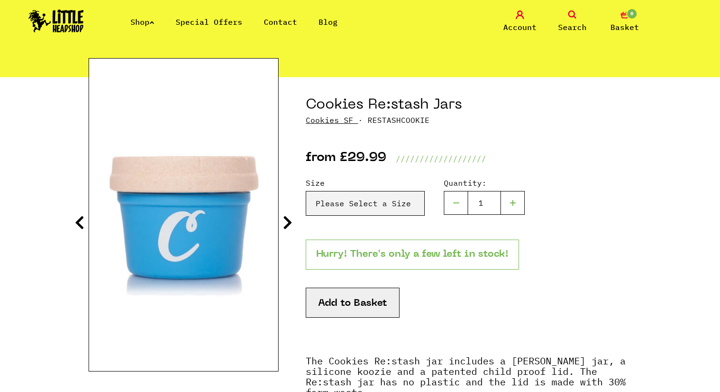
click at [286, 223] on icon at bounding box center [288, 222] width 10 height 15
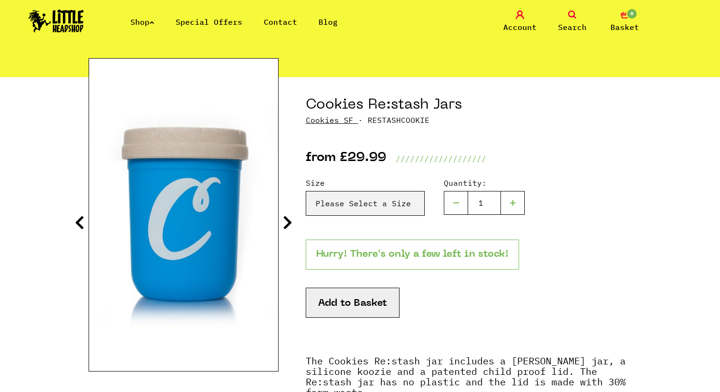
click at [286, 223] on icon at bounding box center [288, 222] width 10 height 15
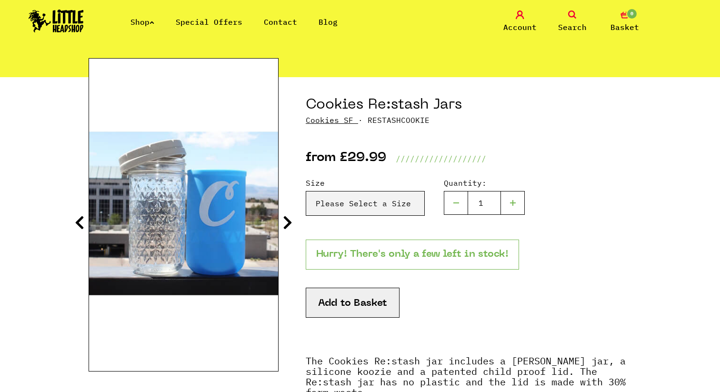
click at [286, 223] on icon at bounding box center [288, 222] width 10 height 15
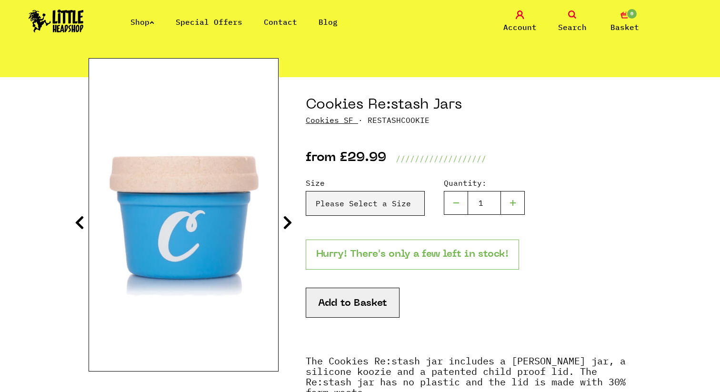
click at [286, 223] on icon at bounding box center [288, 222] width 10 height 15
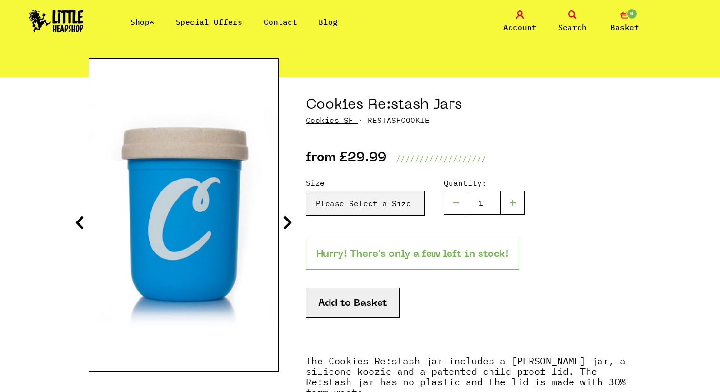
click at [286, 223] on icon at bounding box center [288, 222] width 10 height 15
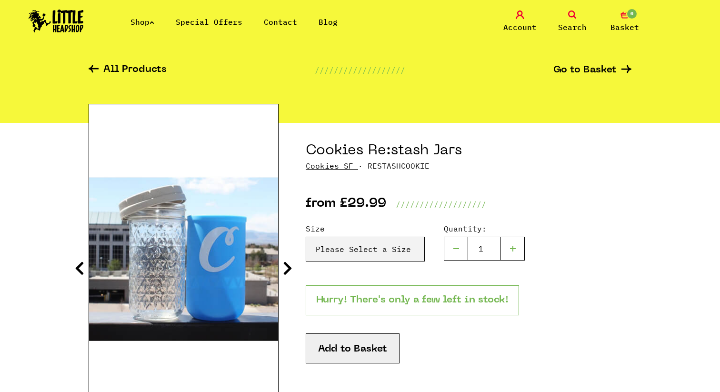
scroll to position [0, 0]
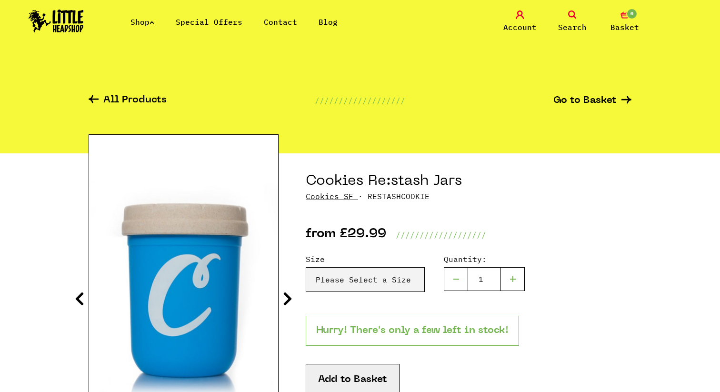
click at [199, 23] on link "Special Offers" at bounding box center [209, 22] width 67 height 10
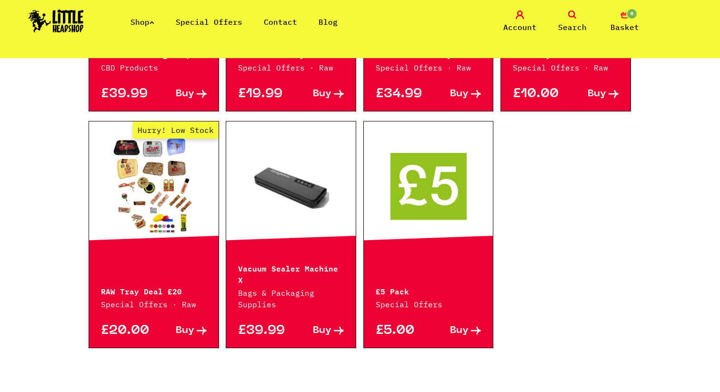
scroll to position [570, 0]
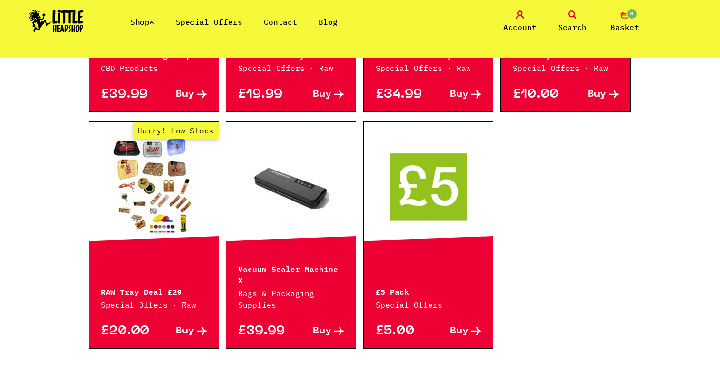
click at [412, 190] on link at bounding box center [428, 185] width 129 height 95
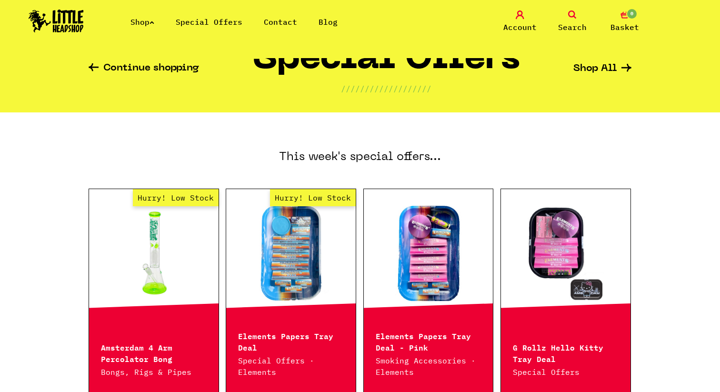
scroll to position [0, 0]
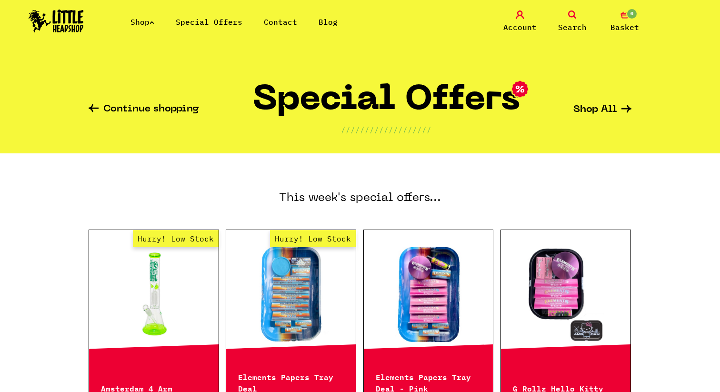
click at [153, 17] on link "Shop" at bounding box center [142, 22] width 24 height 10
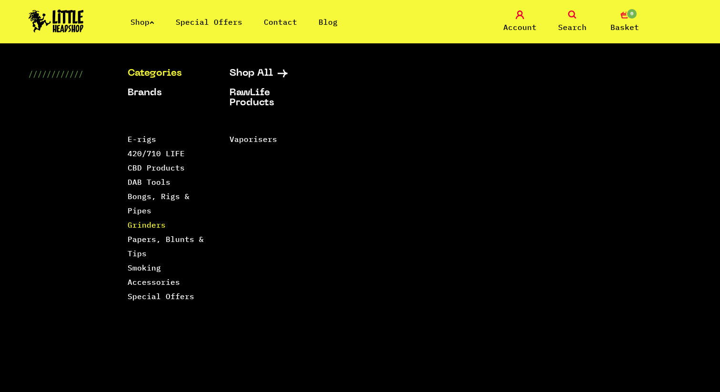
click at [140, 227] on link "Grinders" at bounding box center [147, 225] width 38 height 10
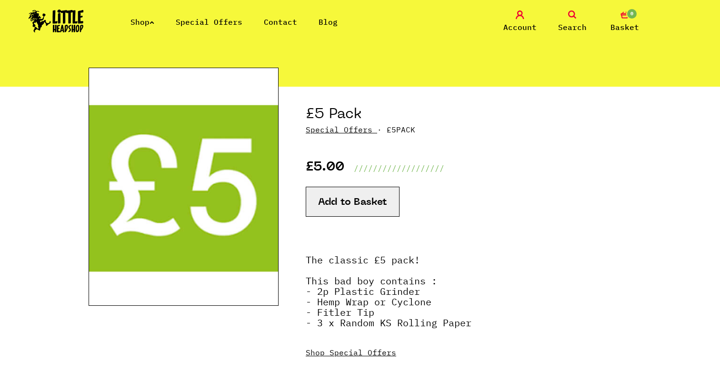
scroll to position [95, 0]
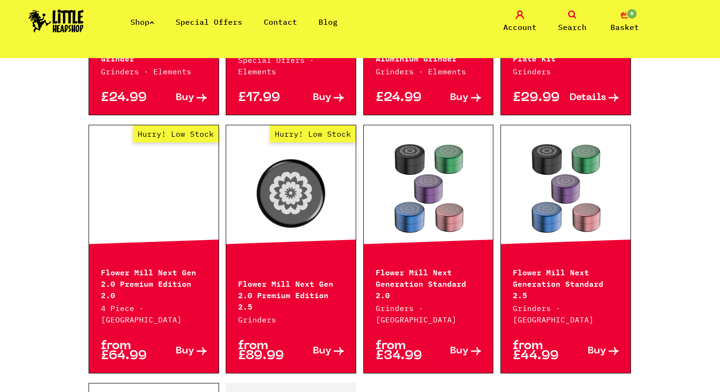
scroll to position [1212, 0]
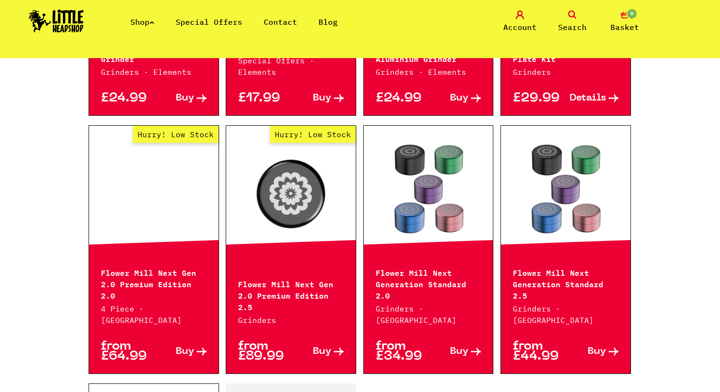
click at [424, 168] on link at bounding box center [428, 189] width 129 height 95
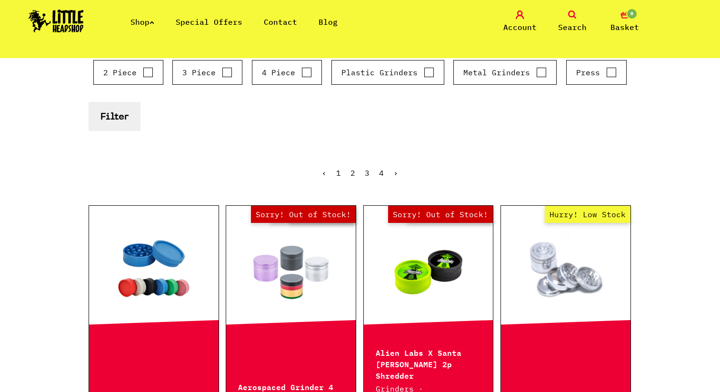
scroll to position [54, 0]
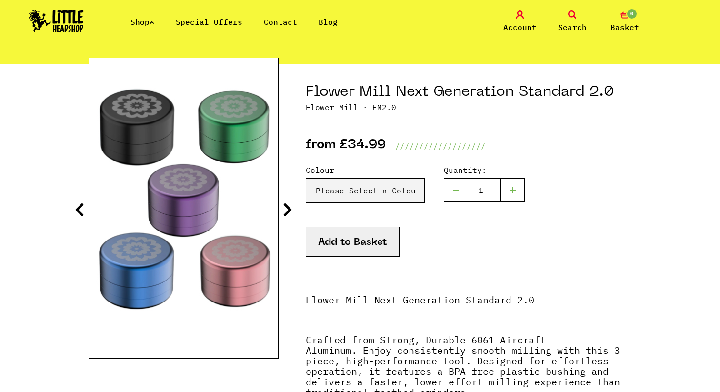
scroll to position [93, 0]
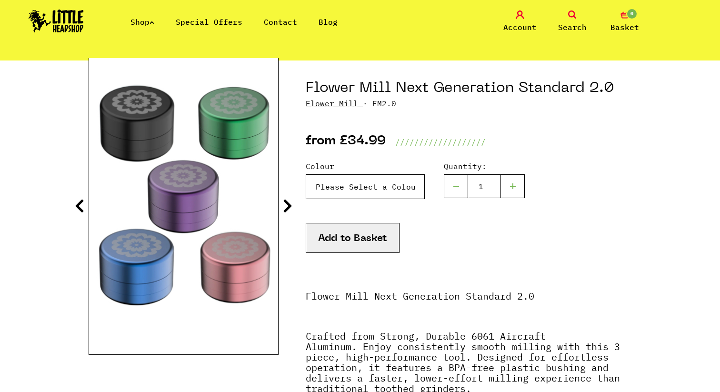
click at [393, 184] on select "Please Select a Colour Purple - £34.99 Blue - £34.99 Black - £34.99 Green - £34…" at bounding box center [365, 186] width 119 height 25
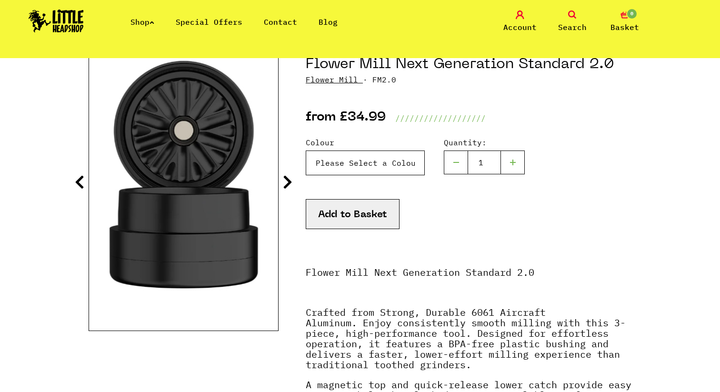
scroll to position [110, 0]
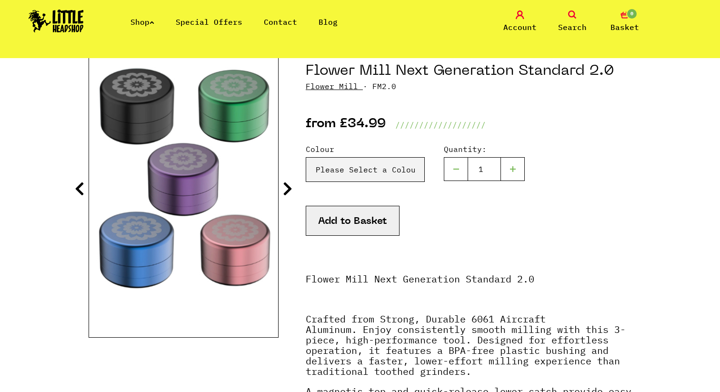
click at [285, 186] on icon at bounding box center [288, 188] width 10 height 15
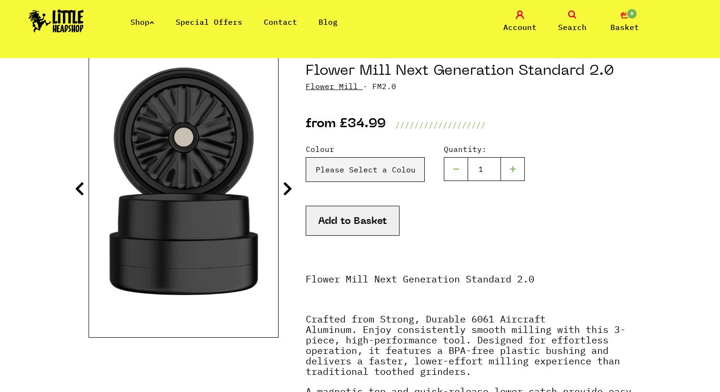
click at [284, 187] on icon at bounding box center [288, 188] width 10 height 15
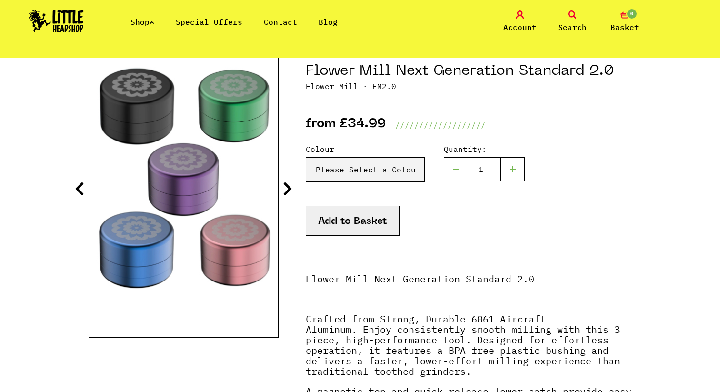
click at [80, 187] on icon at bounding box center [80, 188] width 10 height 15
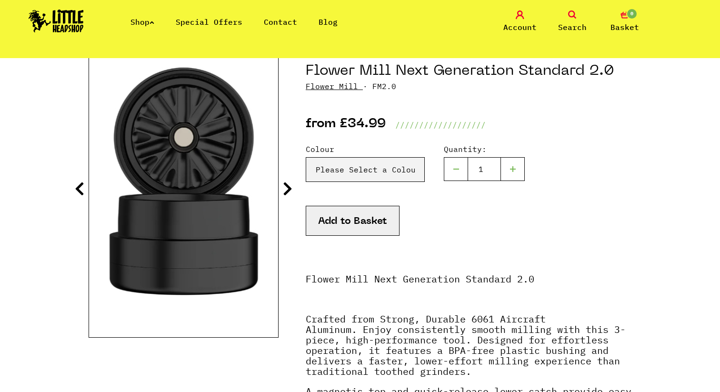
click at [282, 189] on section "Flower Mill Next Generation Standard 2.0 Flower Mill · FM2.0 from £34.99 //////…" at bounding box center [360, 347] width 543 height 609
click at [287, 189] on icon at bounding box center [288, 188] width 10 height 15
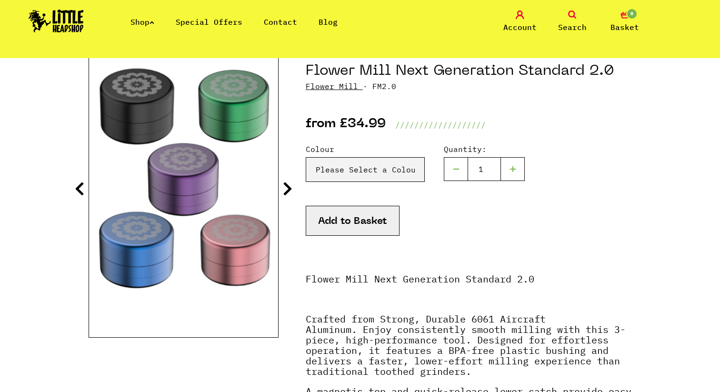
click at [287, 189] on icon at bounding box center [288, 188] width 10 height 15
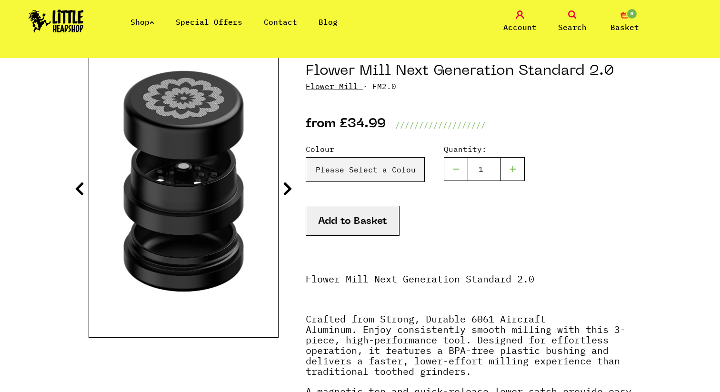
click at [287, 189] on icon at bounding box center [288, 188] width 10 height 15
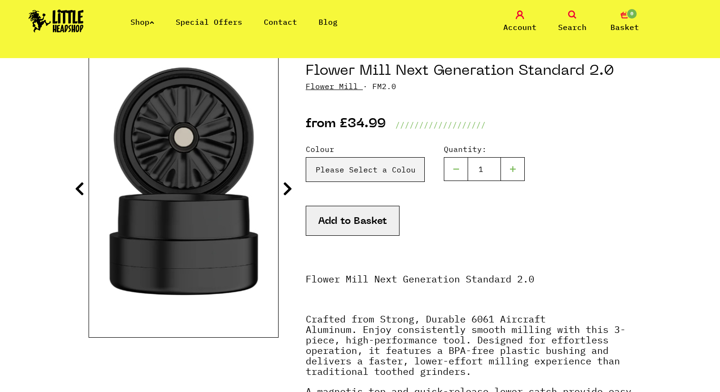
click at [287, 189] on icon at bounding box center [288, 188] width 10 height 15
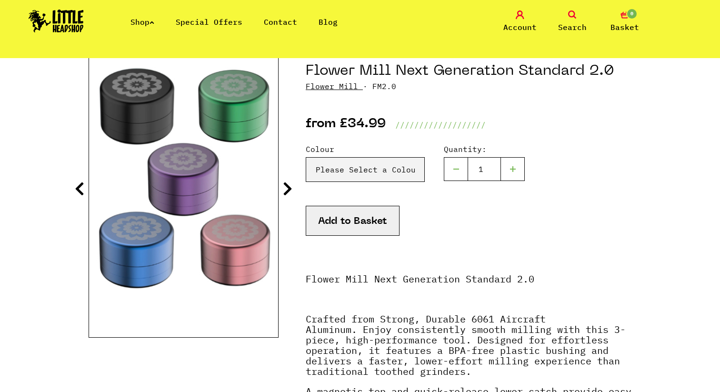
click at [287, 189] on icon at bounding box center [288, 188] width 10 height 15
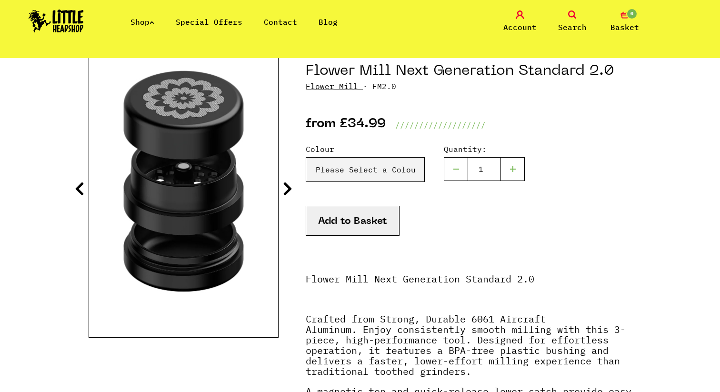
click at [287, 189] on icon at bounding box center [288, 188] width 10 height 15
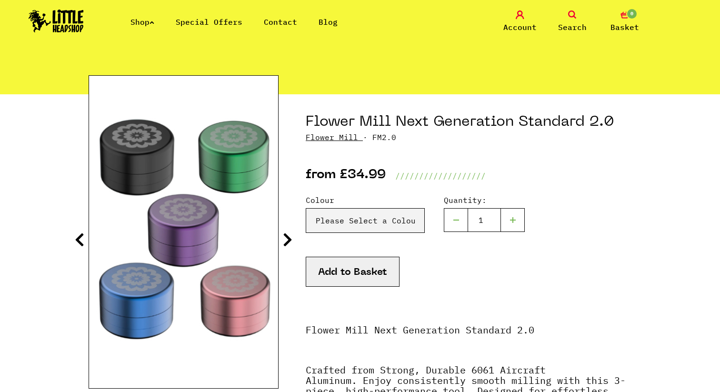
scroll to position [0, 0]
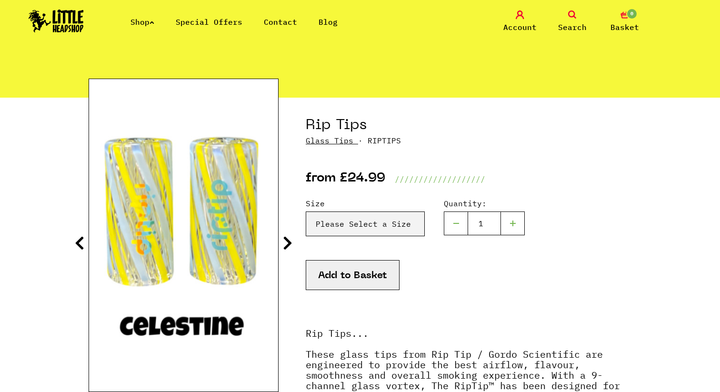
scroll to position [81, 0]
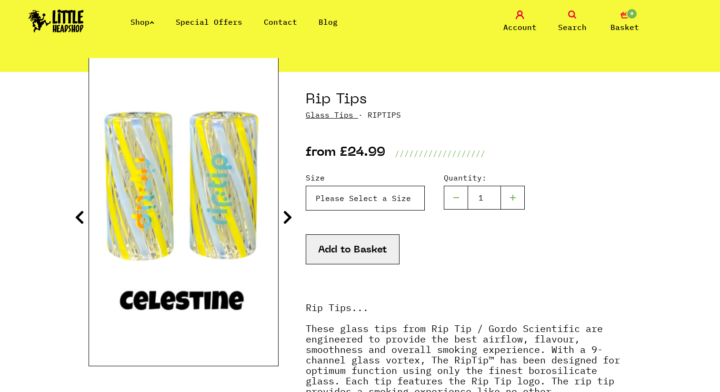
click at [379, 204] on select "Please Select a Size Rip Tips - Size 7 - Clear - £24.99 (Out of Stock) Rip Tips…" at bounding box center [365, 198] width 119 height 25
